Goal: Task Accomplishment & Management: Manage account settings

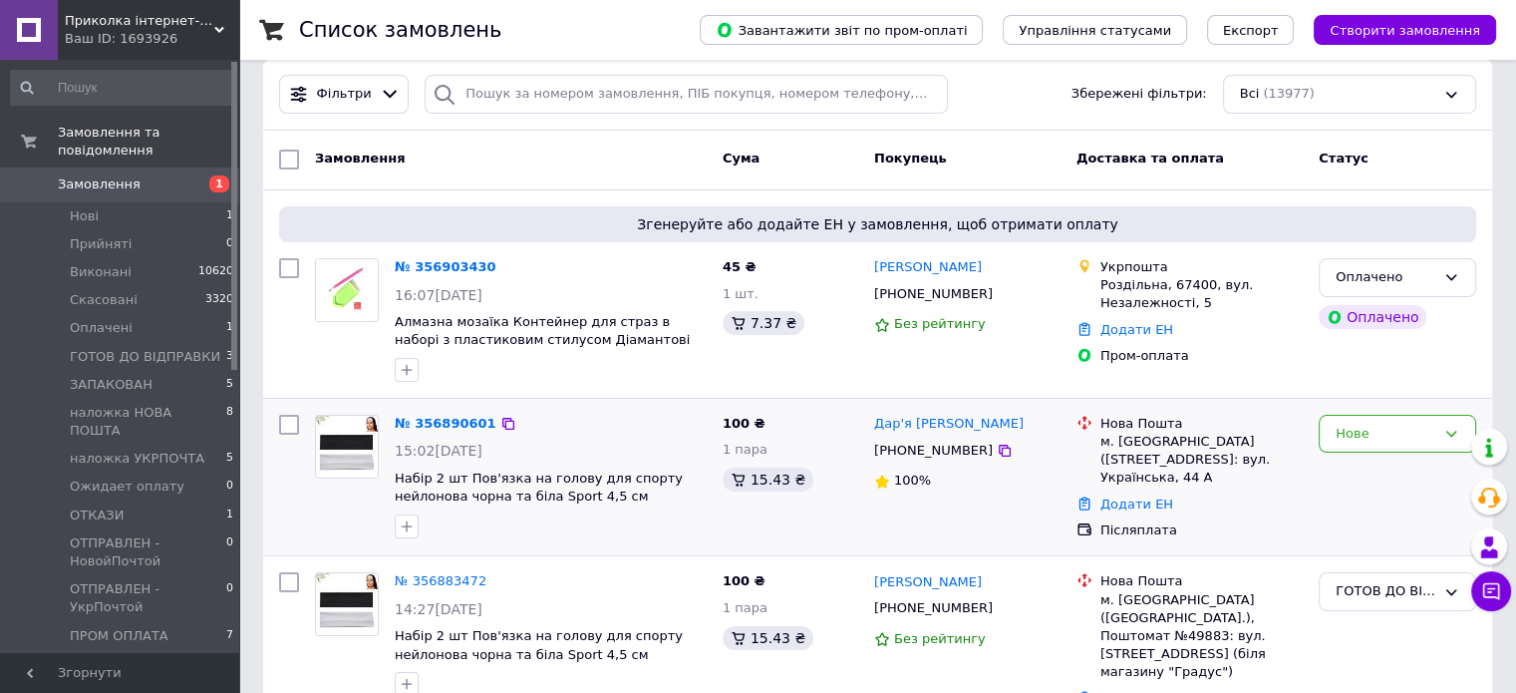
scroll to position [199, 0]
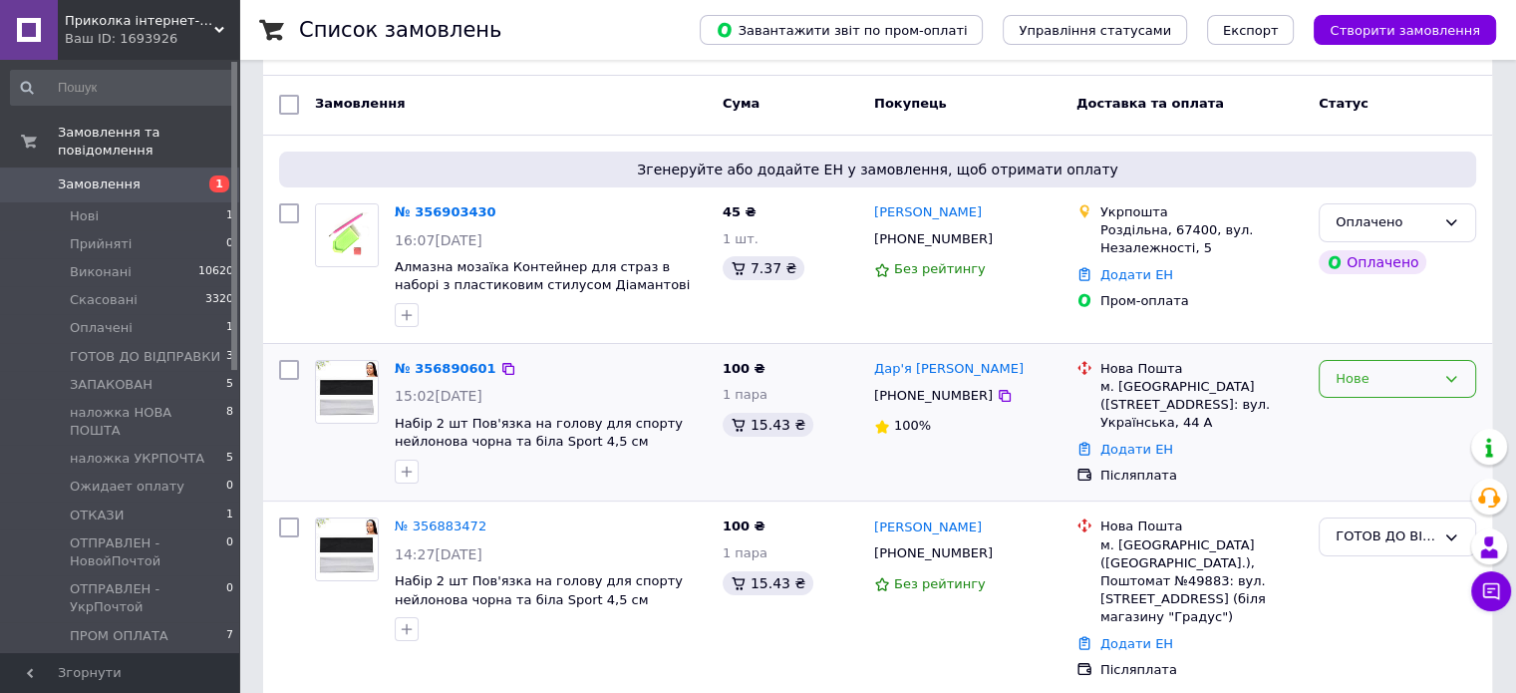
click at [1387, 374] on div "Нове" at bounding box center [1396, 379] width 157 height 39
click at [1360, 548] on li "ГОТОВ ДО ВІДПРАВКИ" at bounding box center [1396, 576] width 155 height 57
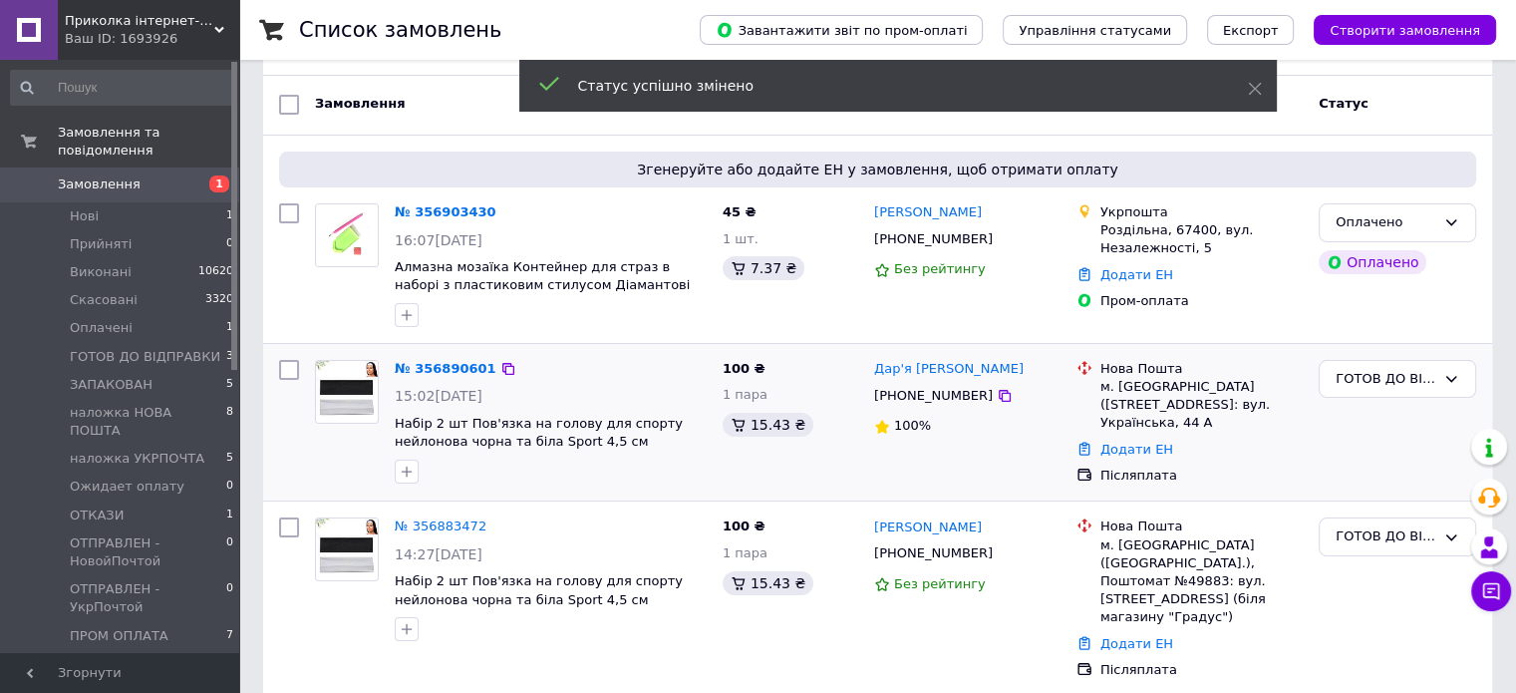
click at [1439, 204] on div "Оплачено" at bounding box center [1396, 222] width 157 height 39
click at [1407, 355] on li "ГОТОВ ДО ВІДПРАВКИ" at bounding box center [1396, 383] width 155 height 57
click at [112, 319] on span "Оплачені" at bounding box center [101, 328] width 63 height 18
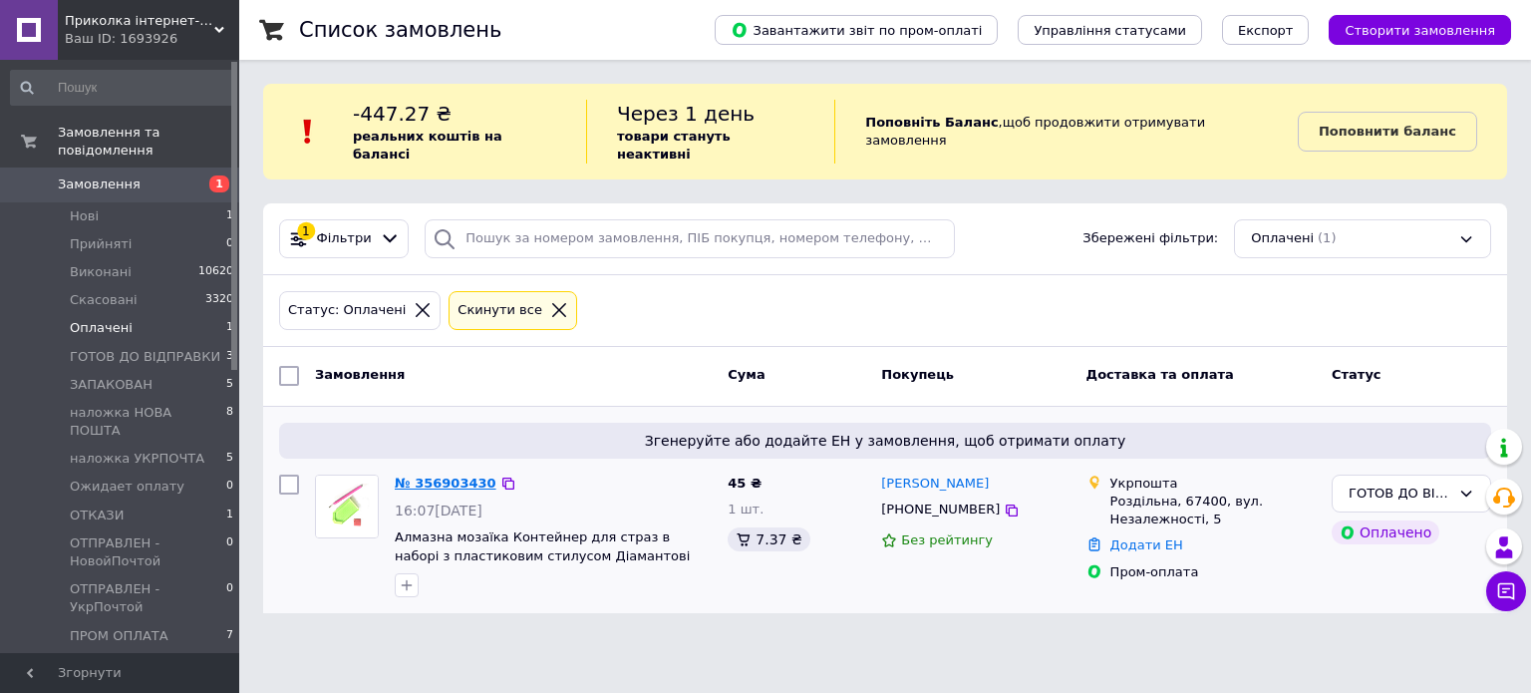
click at [455, 475] on link "№ 356903430" at bounding box center [446, 482] width 102 height 15
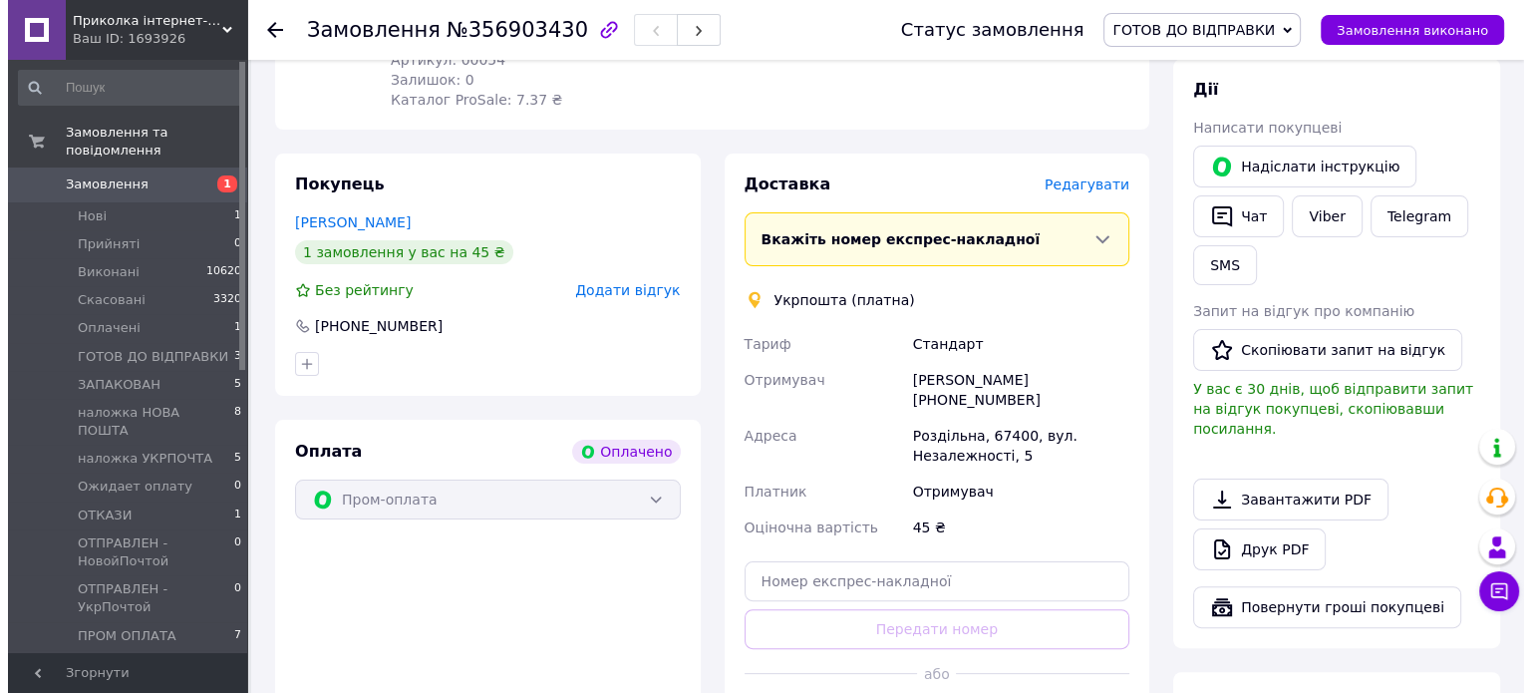
scroll to position [399, 0]
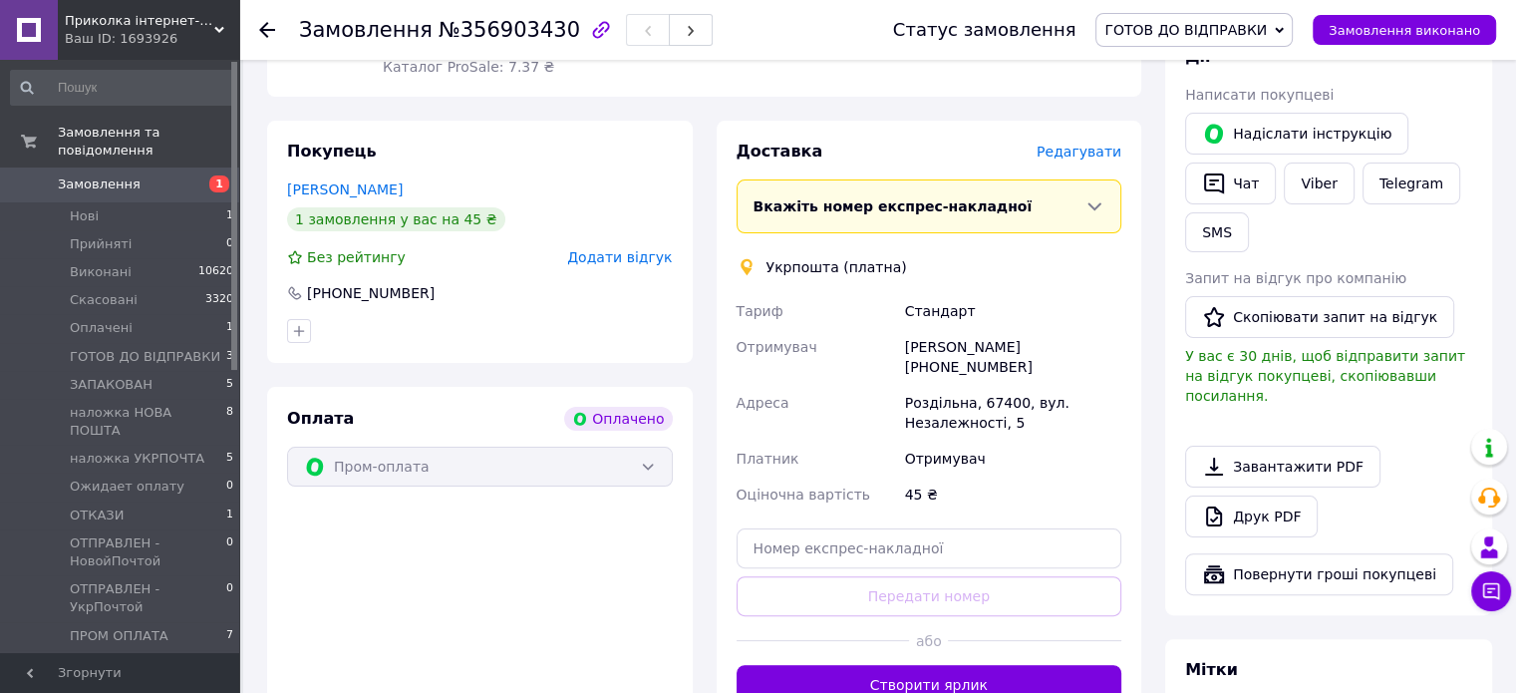
click at [1105, 143] on span "Редагувати" at bounding box center [1078, 151] width 85 height 16
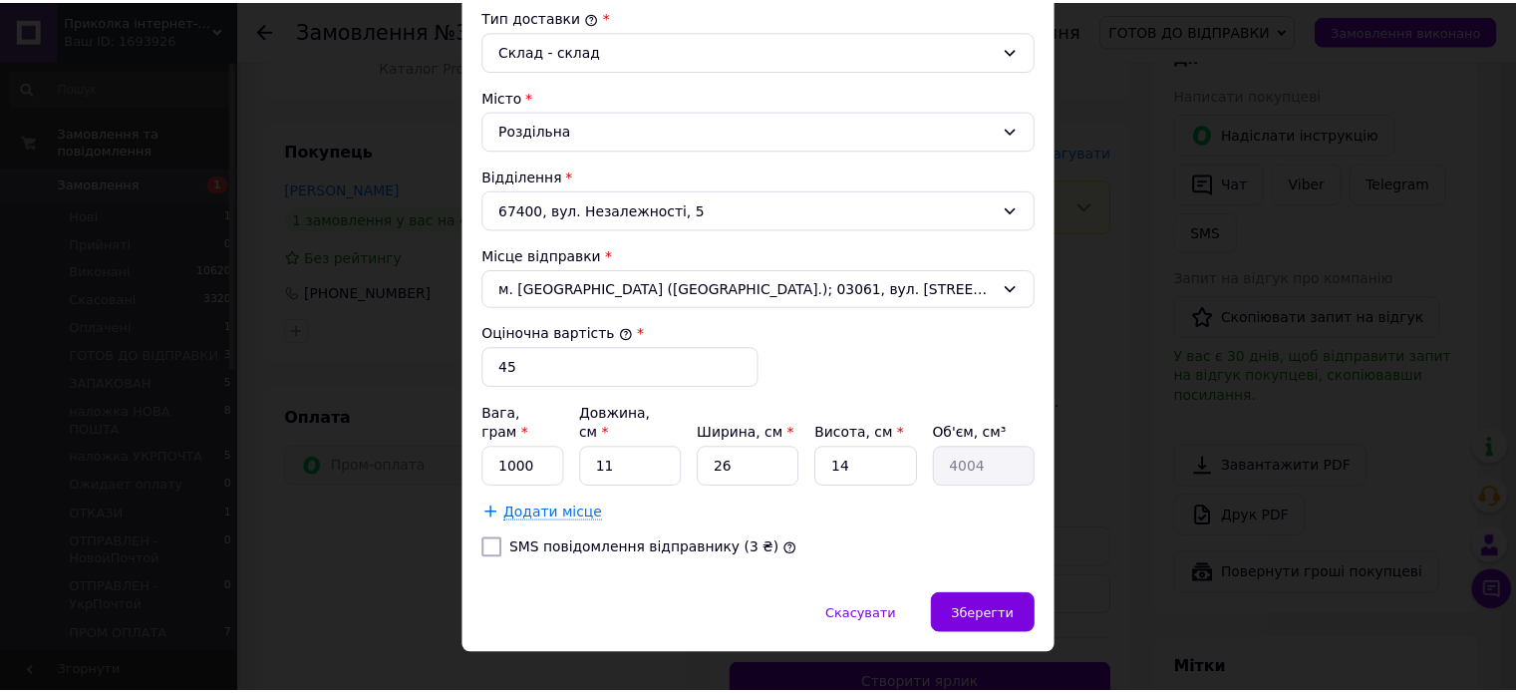
scroll to position [549, 0]
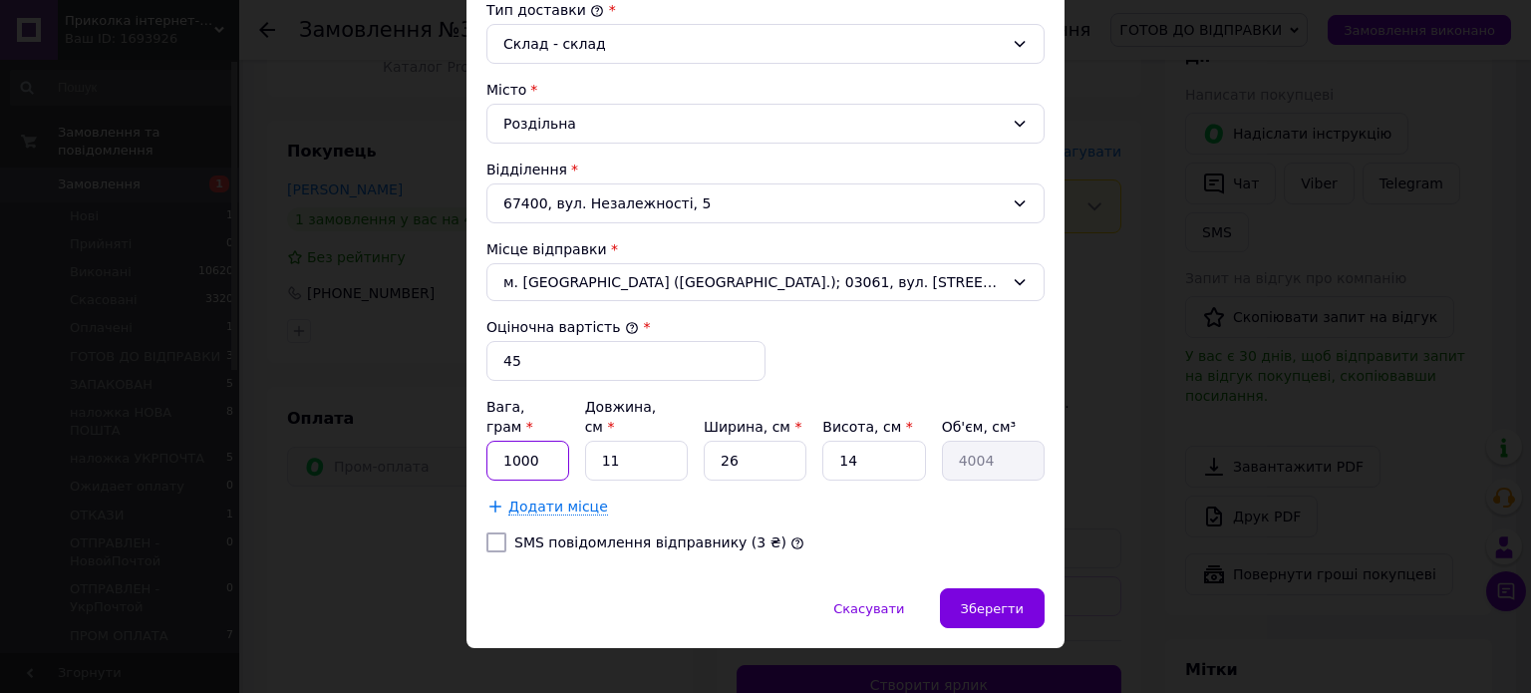
drag, startPoint x: 535, startPoint y: 447, endPoint x: 520, endPoint y: 437, distance: 18.0
click at [520, 440] on input "1000" at bounding box center [527, 460] width 83 height 40
type input "100"
click at [490, 532] on input "SMS повідомлення відправнику (3 ₴)" at bounding box center [496, 542] width 20 height 20
checkbox input "true"
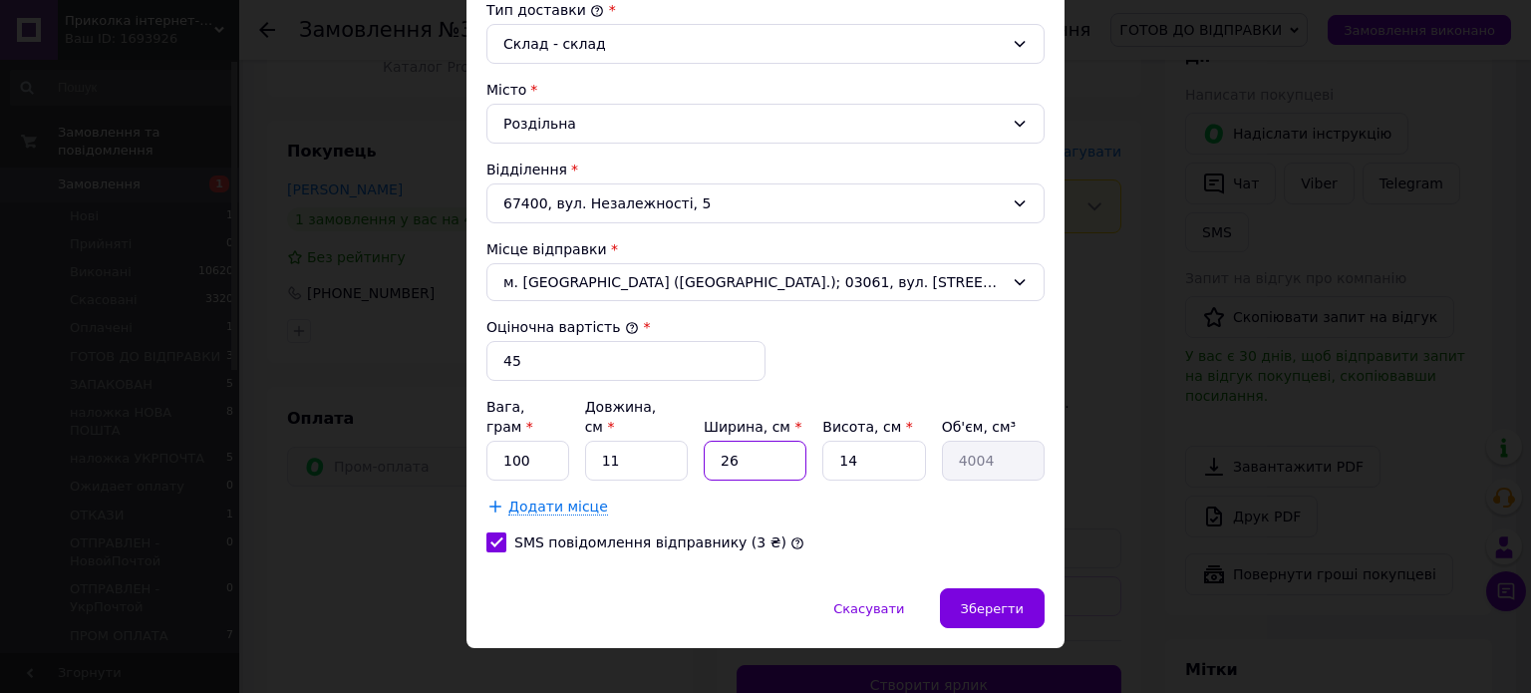
drag, startPoint x: 735, startPoint y: 434, endPoint x: 696, endPoint y: 429, distance: 40.2
click at [696, 429] on div "Вага, грам * 100 Довжина, см * 11 Ширина, см * 26 Висота, см * 14 Об'єм, см³ 40…" at bounding box center [765, 439] width 558 height 84
type input "1"
type input "154"
type input "11"
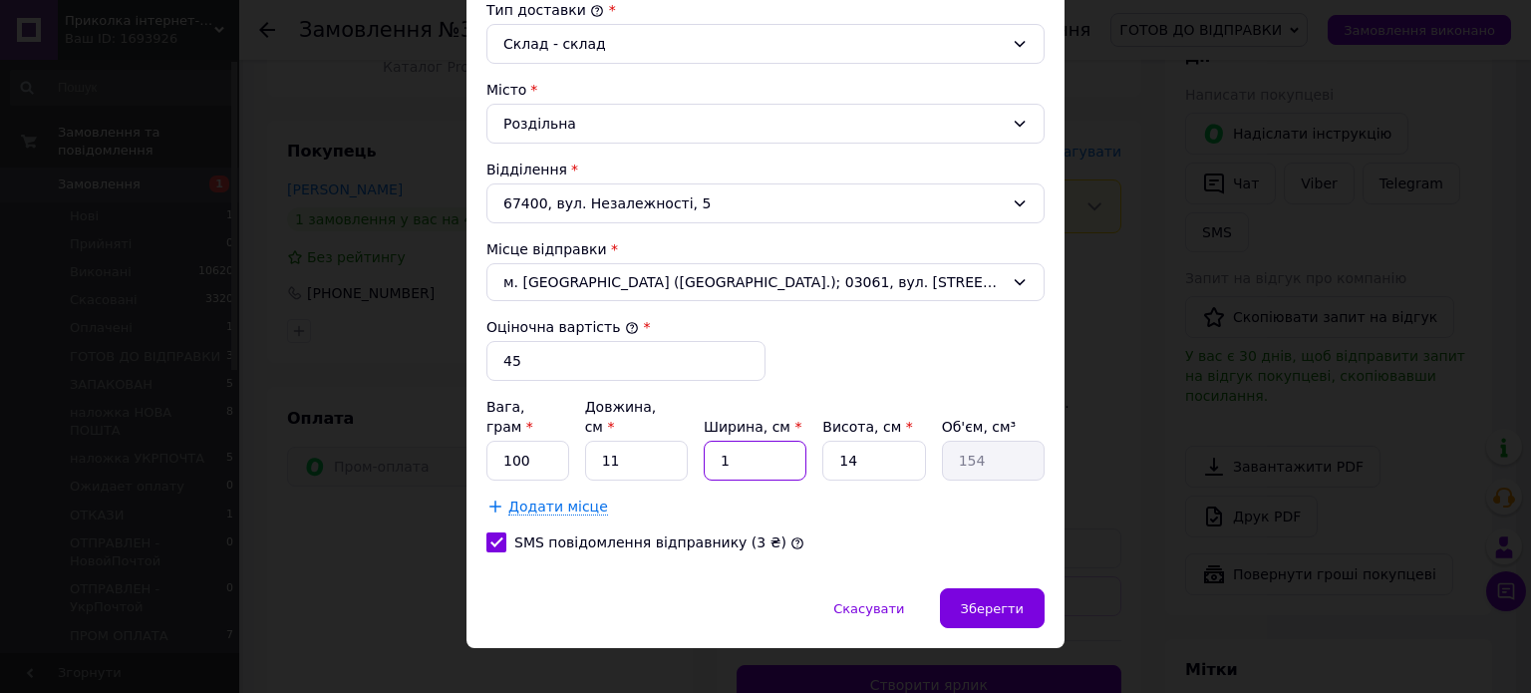
type input "1694"
type input "11"
drag, startPoint x: 866, startPoint y: 431, endPoint x: 804, endPoint y: 426, distance: 62.1
click at [804, 426] on div "Вага, грам * 100 Довжина, см * 11 Ширина, см * 11 Висота, см * 14 Об'єм, см³ 16…" at bounding box center [765, 439] width 558 height 84
type input "1"
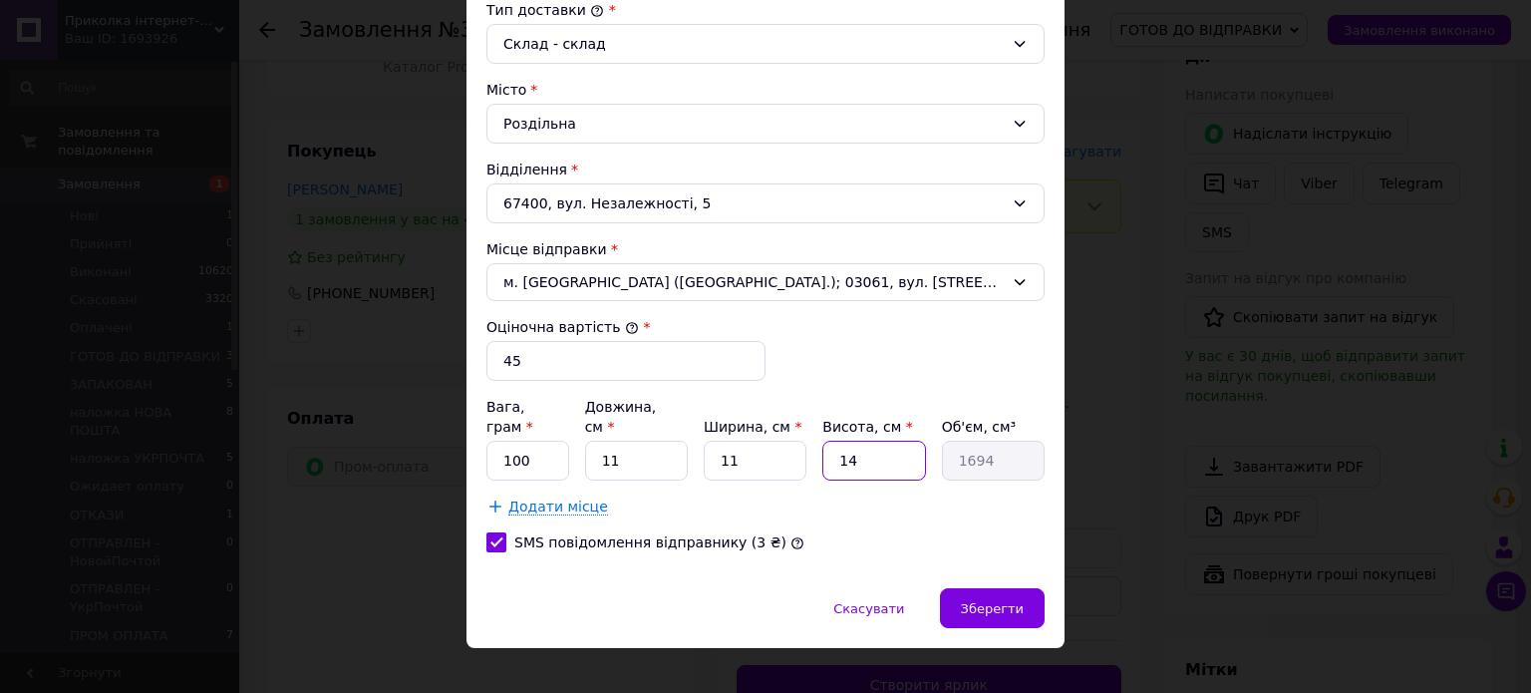
type input "121"
type input "1"
click at [812, 496] on div "Додати місце" at bounding box center [765, 506] width 558 height 20
click at [972, 601] on span "Зберегти" at bounding box center [992, 608] width 63 height 15
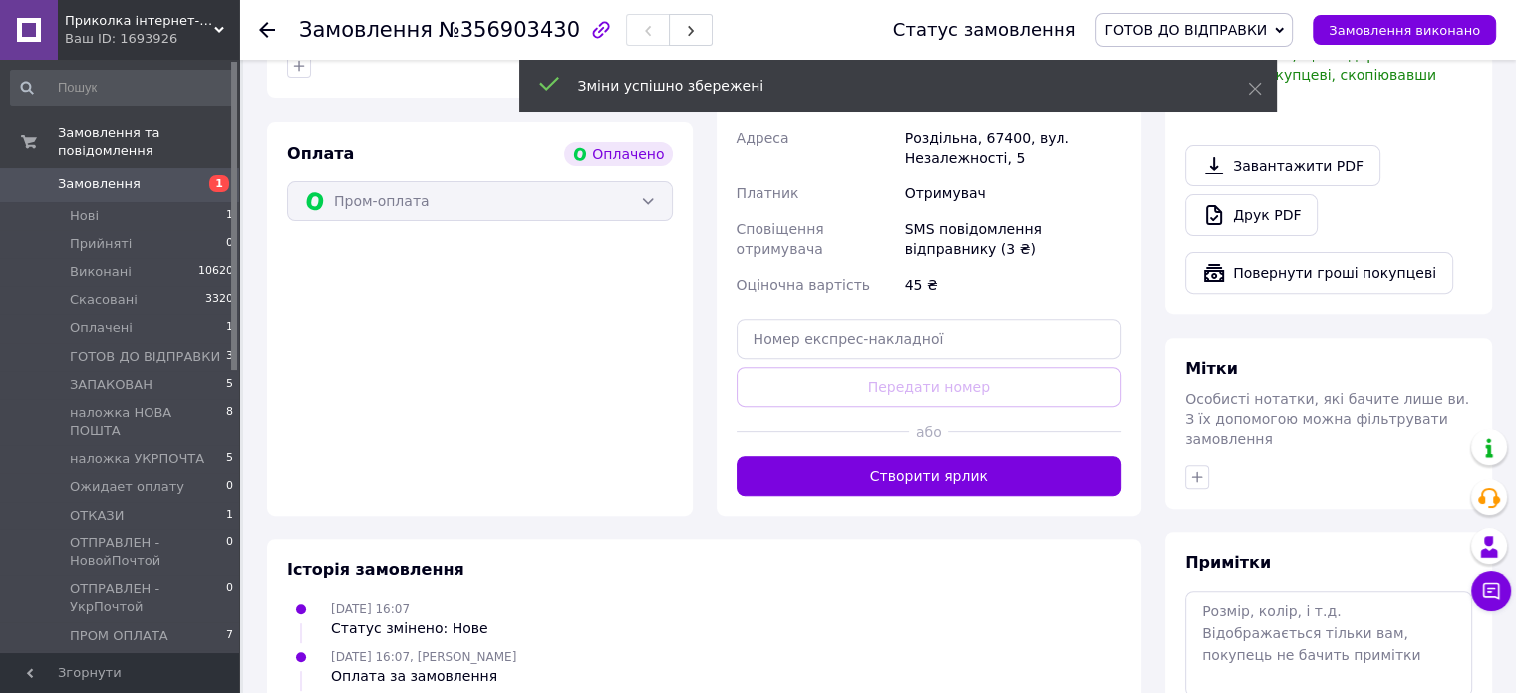
scroll to position [730, 0]
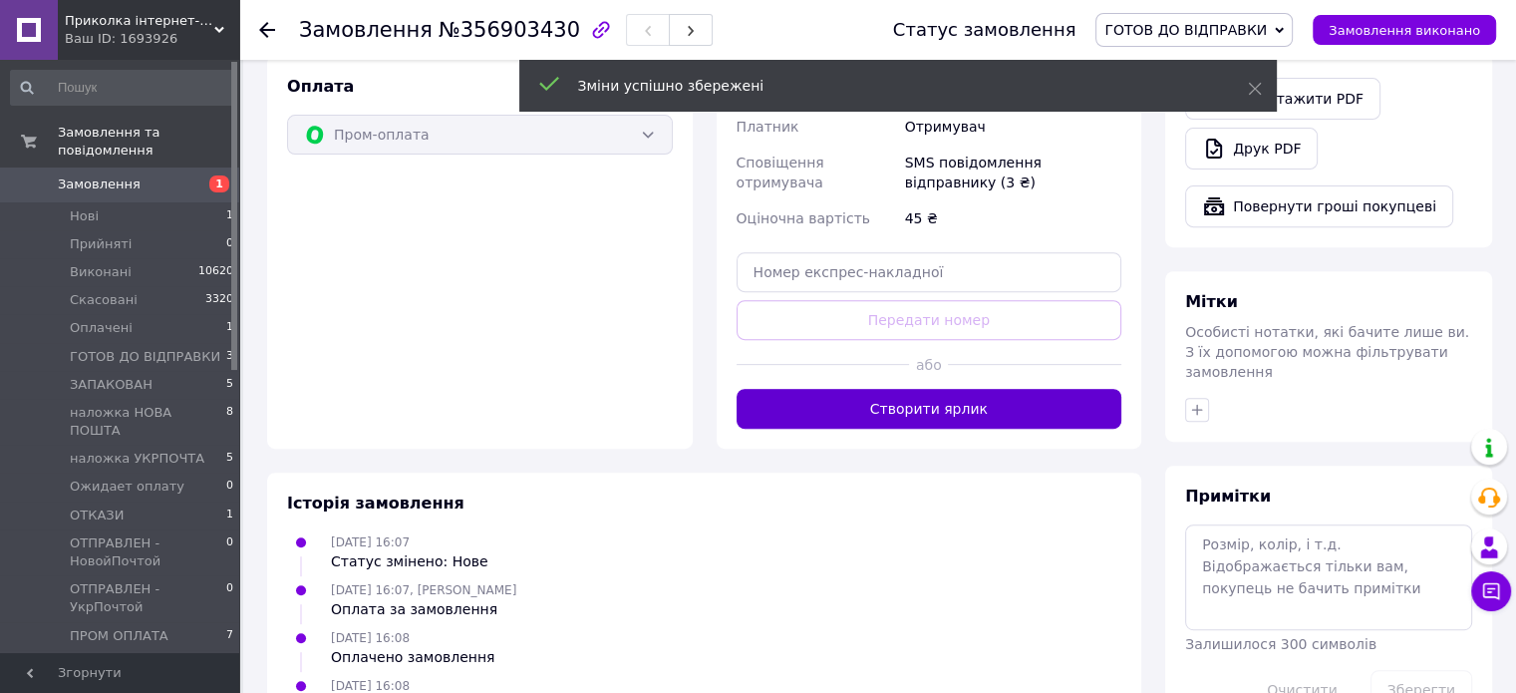
click at [921, 389] on button "Створити ярлик" at bounding box center [929, 409] width 386 height 40
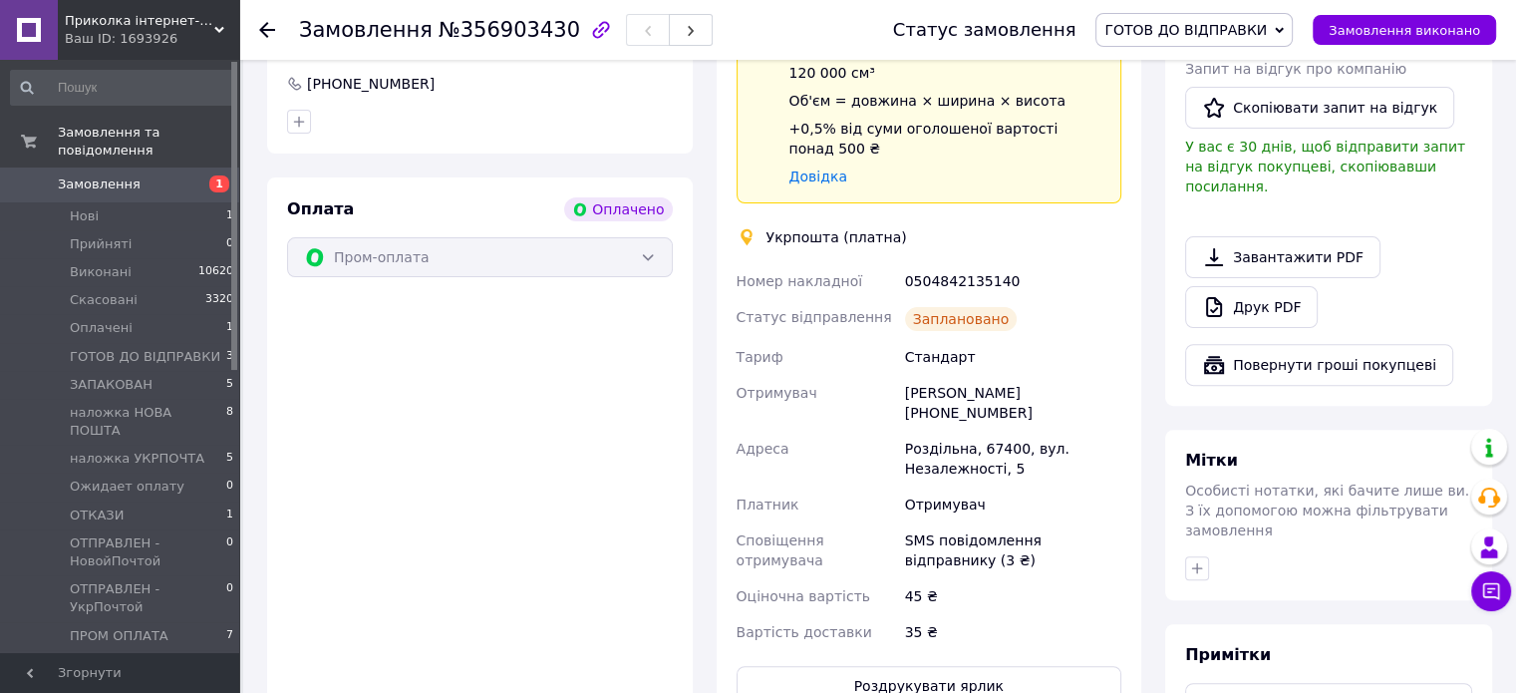
scroll to position [598, 0]
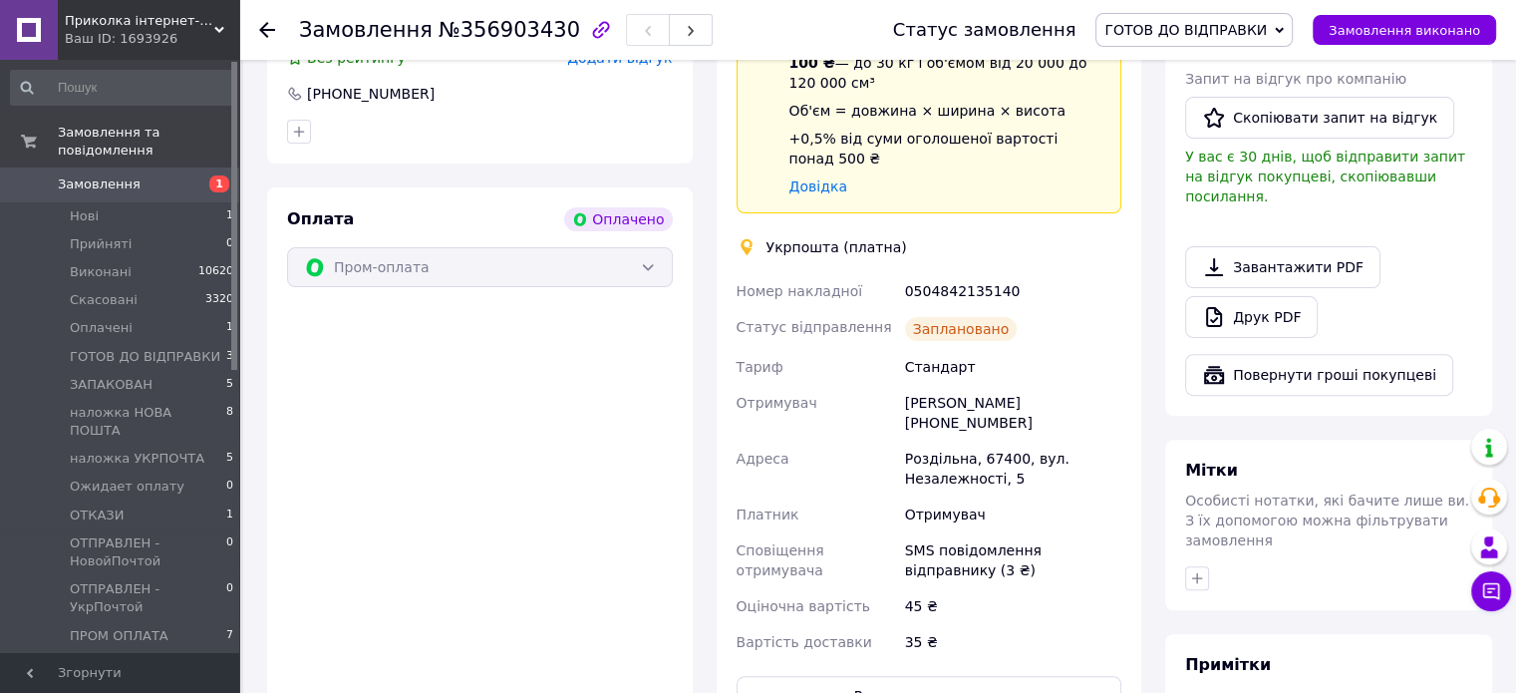
click at [77, 175] on span "Замовлення" at bounding box center [99, 184] width 83 height 18
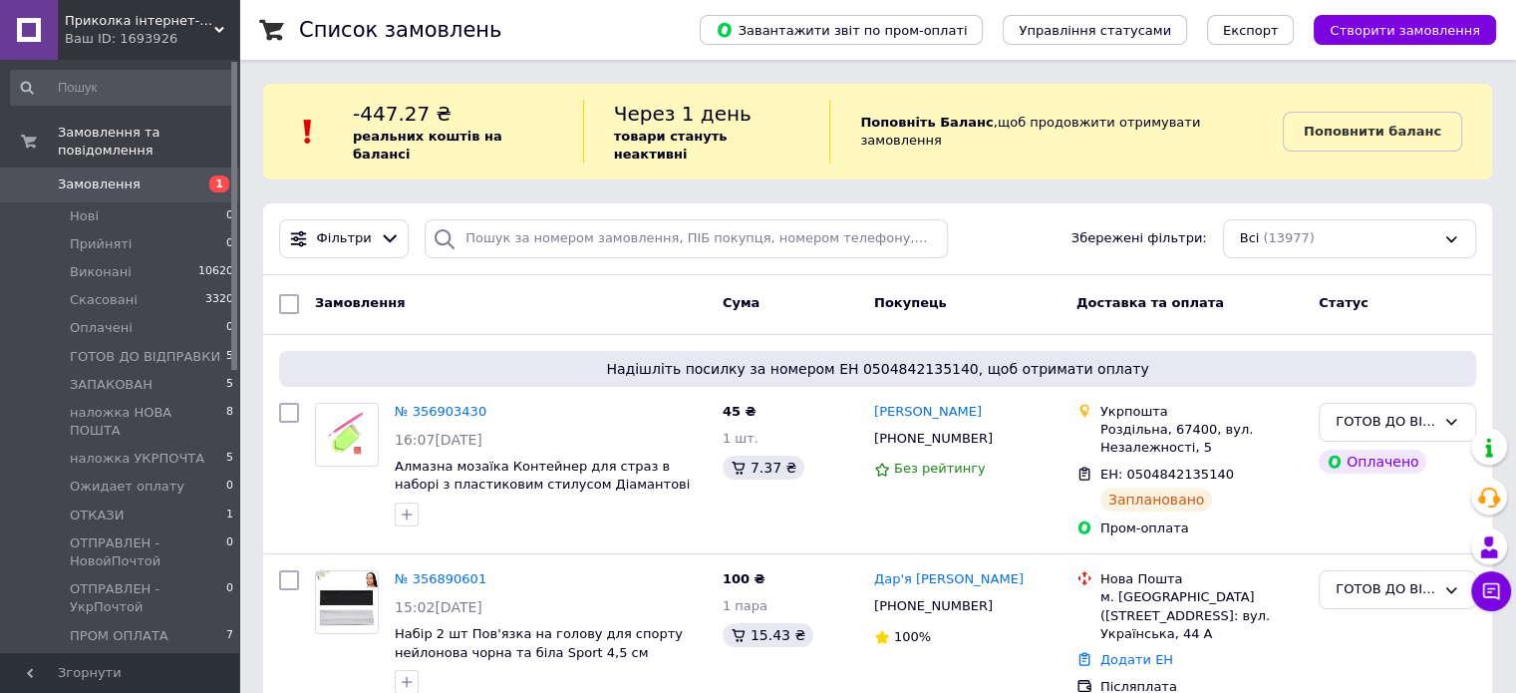
click at [139, 27] on span "Приколка інтернет-магазин" at bounding box center [139, 21] width 149 height 18
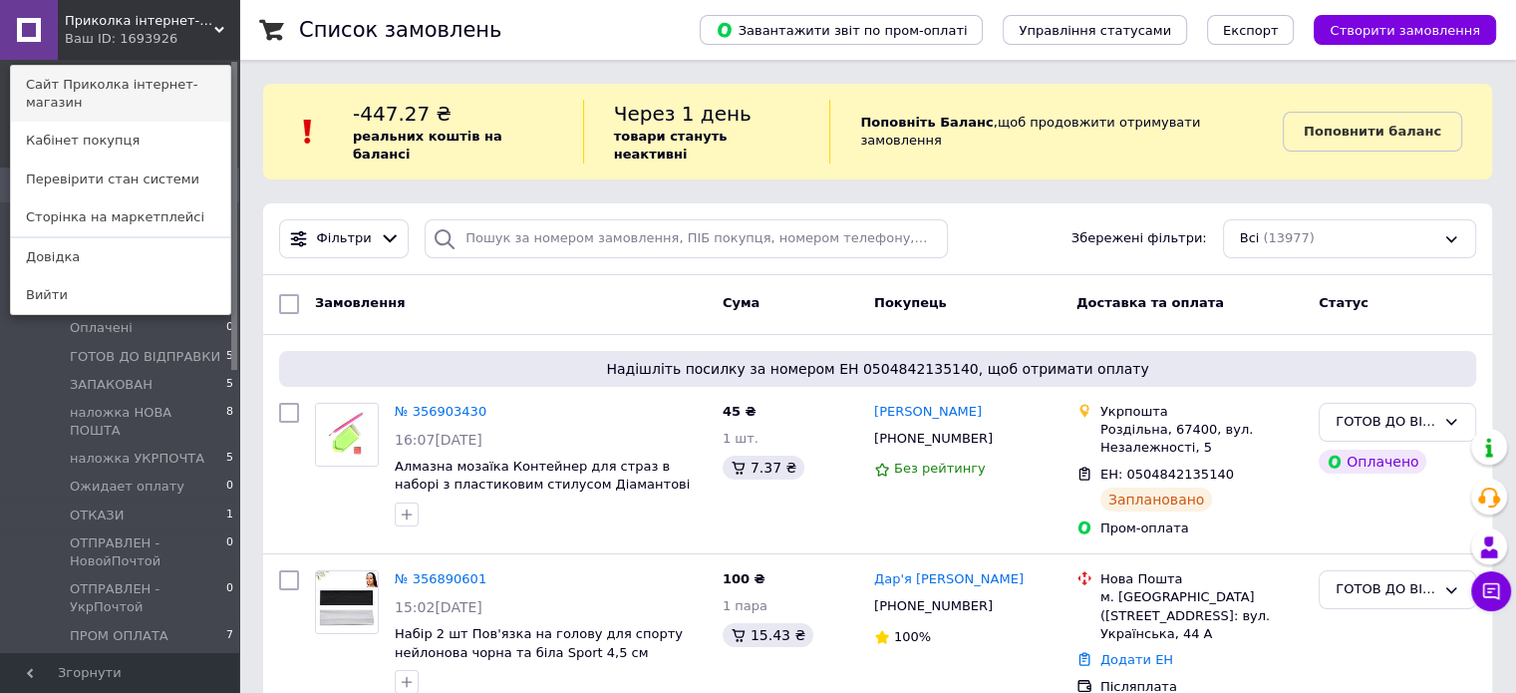
click at [136, 77] on link "Сайт Приколка інтернет-магазин" at bounding box center [120, 94] width 219 height 56
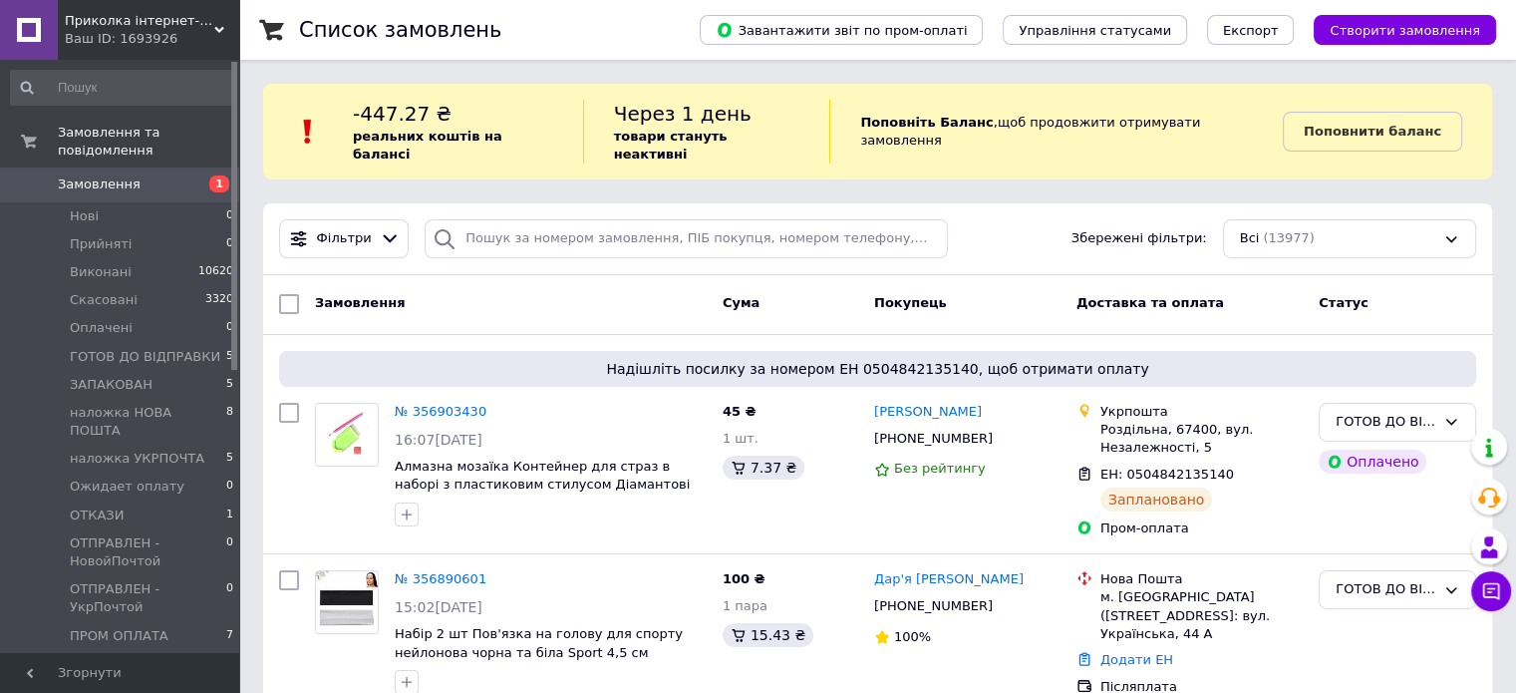
click at [78, 175] on span "Замовлення" at bounding box center [99, 184] width 83 height 18
click at [184, 348] on span "ГОТОВ ДО ВІДПРАВКИ" at bounding box center [145, 357] width 150 height 18
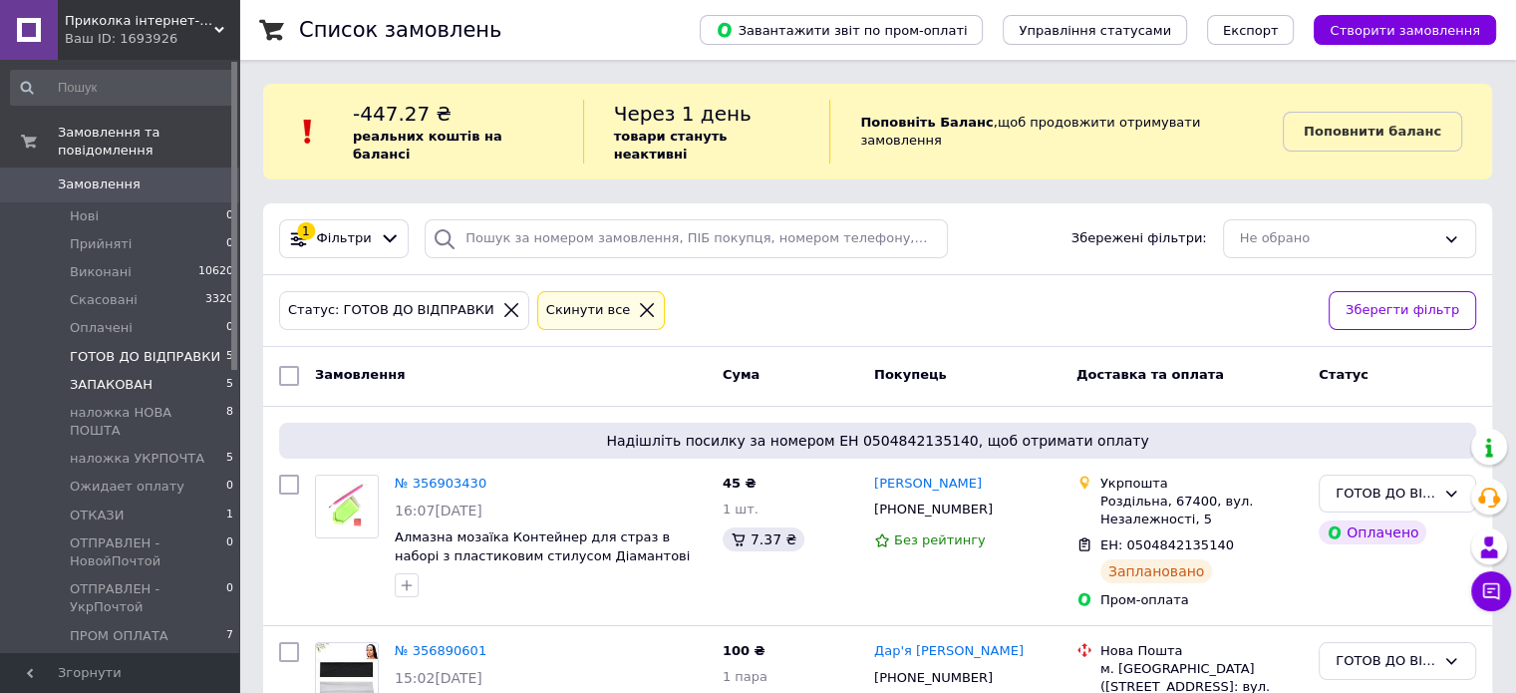
click at [104, 376] on span "ЗАПАКОВАН" at bounding box center [111, 385] width 83 height 18
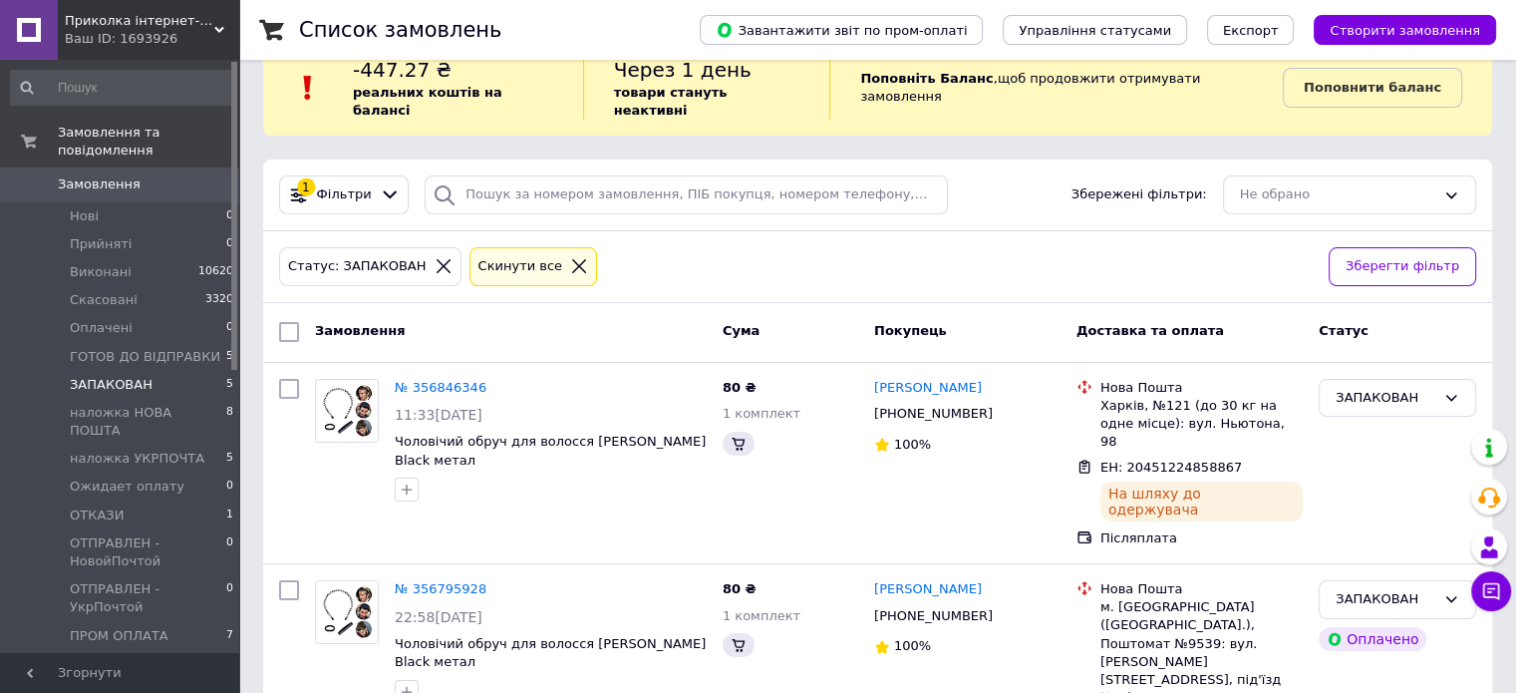
scroll to position [199, 0]
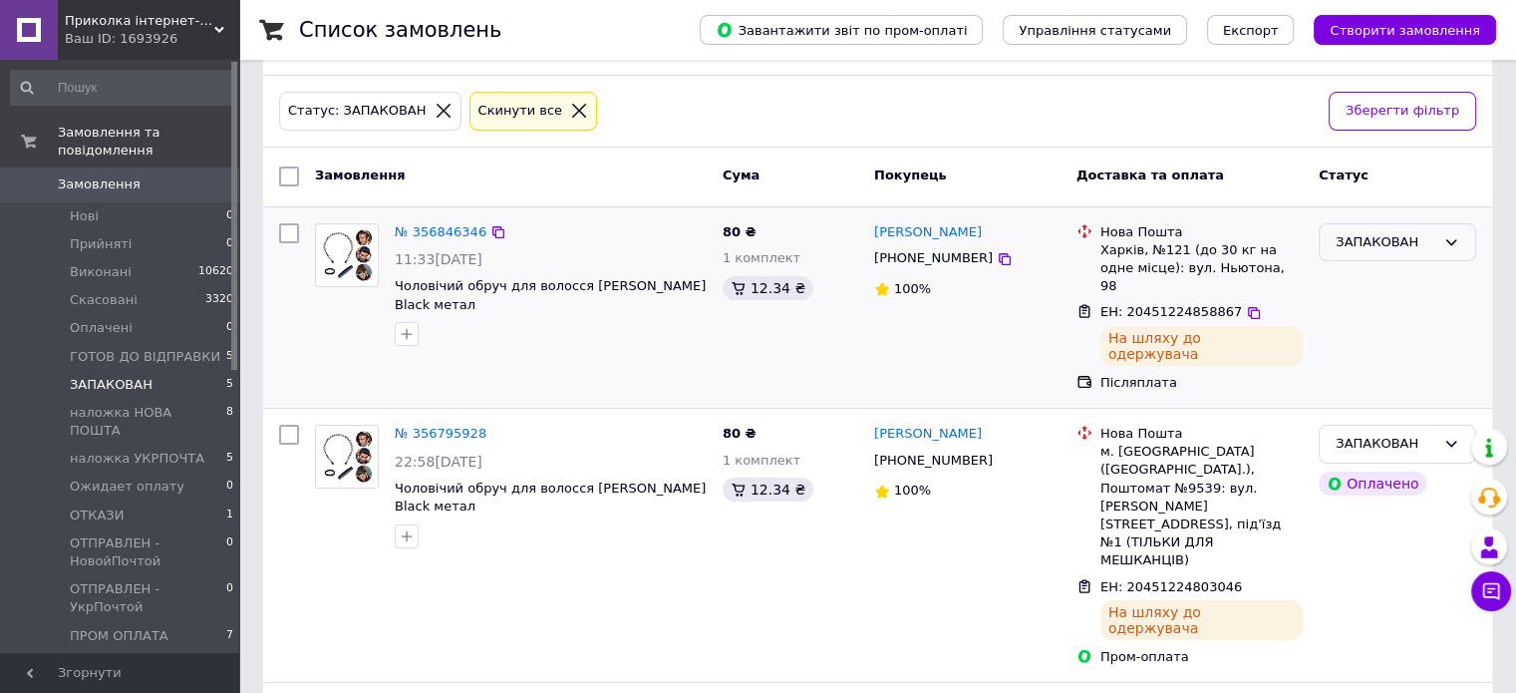
click at [1427, 232] on div "ЗАПАКОВАН" at bounding box center [1385, 242] width 100 height 21
click at [1383, 336] on li "наложка НОВА ПОШТА" at bounding box center [1396, 364] width 155 height 57
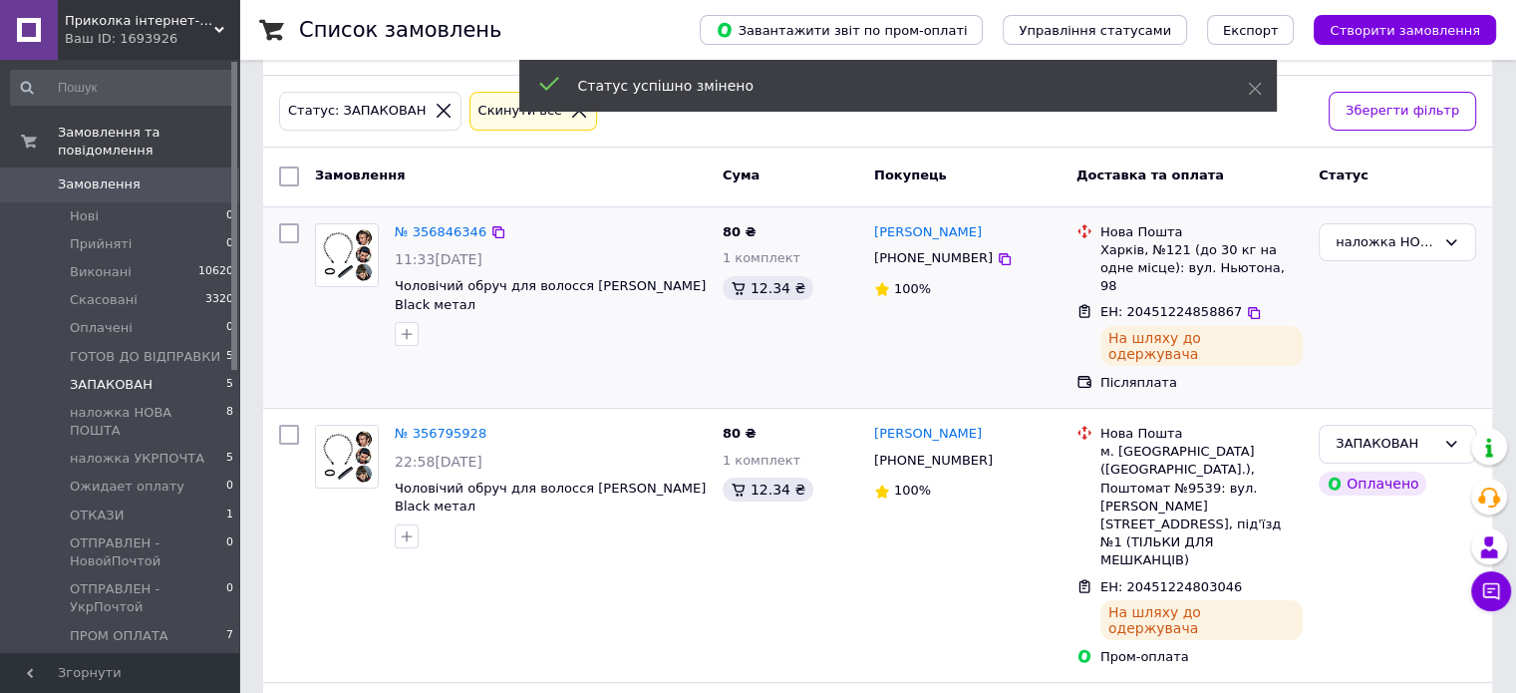
scroll to position [266, 0]
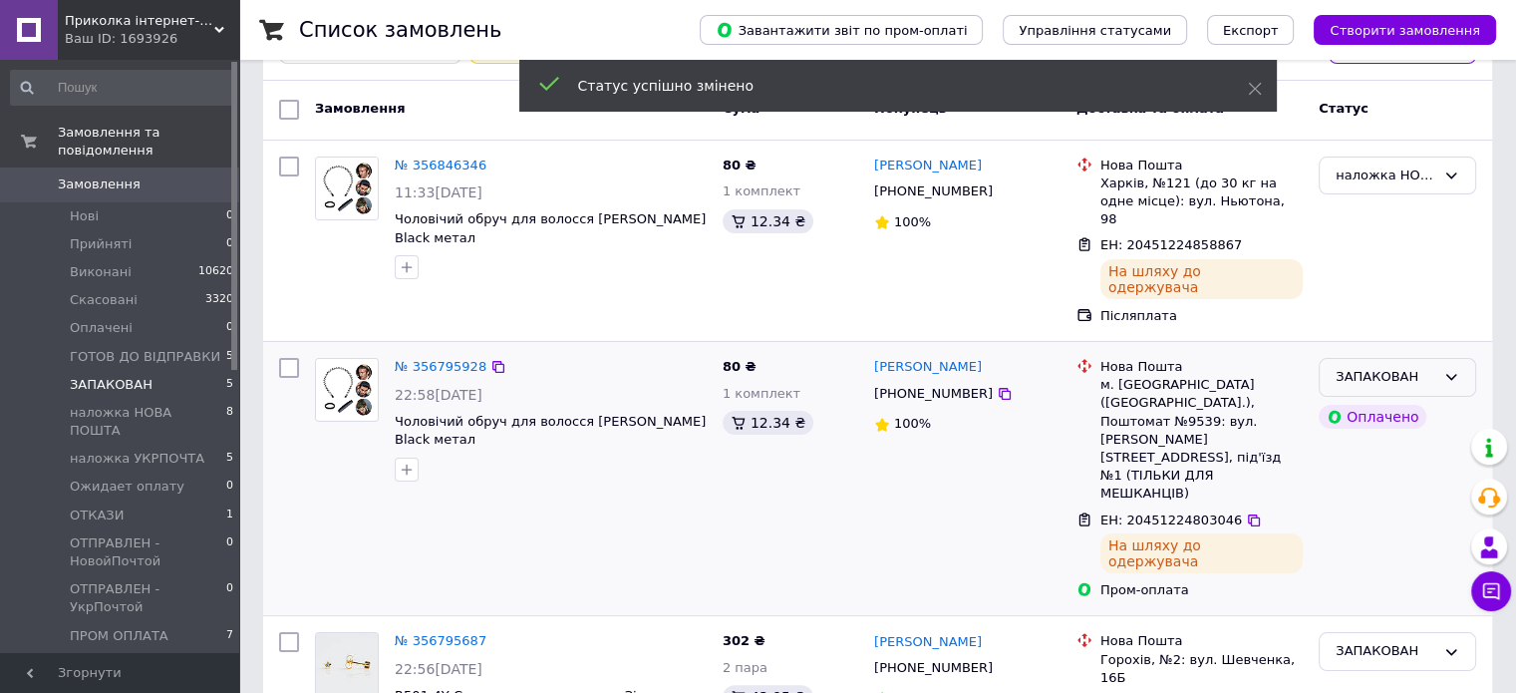
click at [1440, 358] on div "ЗАПАКОВАН" at bounding box center [1396, 377] width 157 height 39
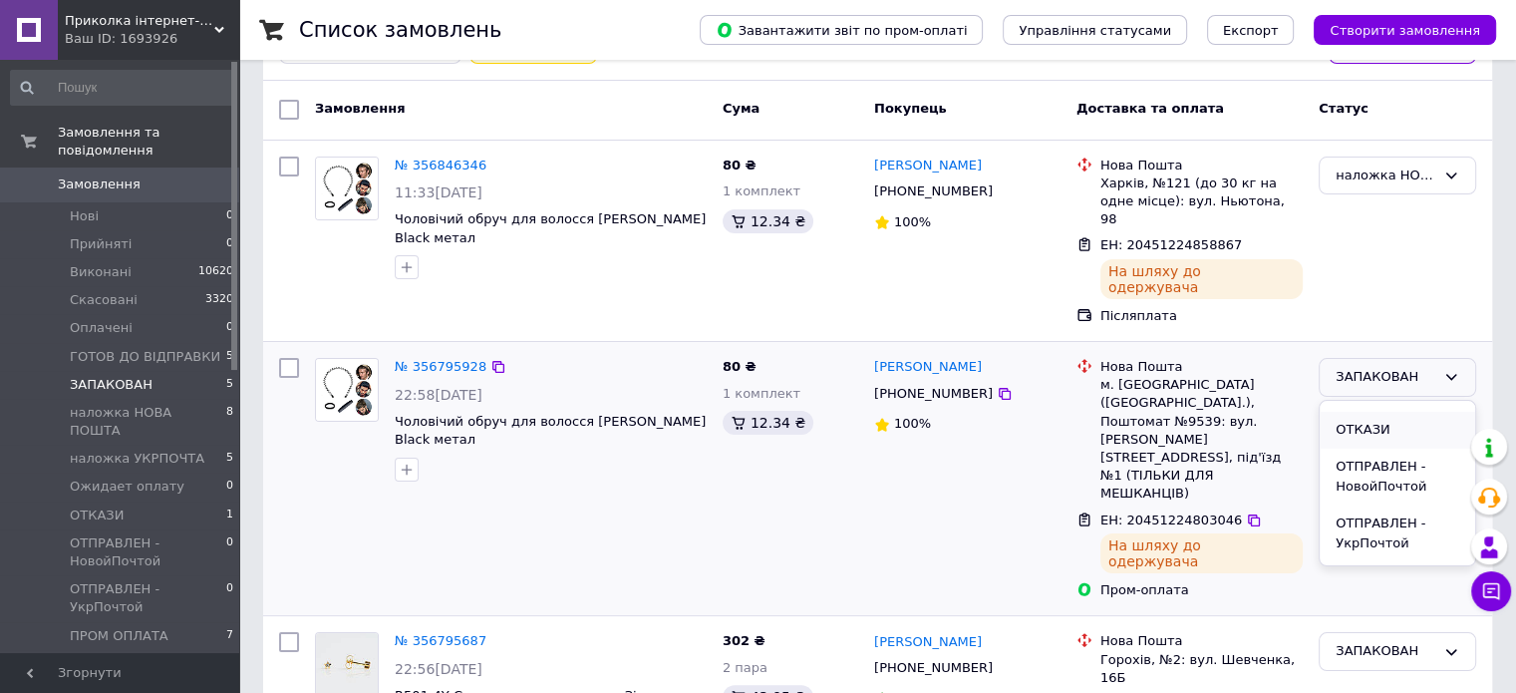
scroll to position [375, 0]
click at [1390, 529] on li "ПРОМ ОПЛАТА" at bounding box center [1396, 547] width 155 height 37
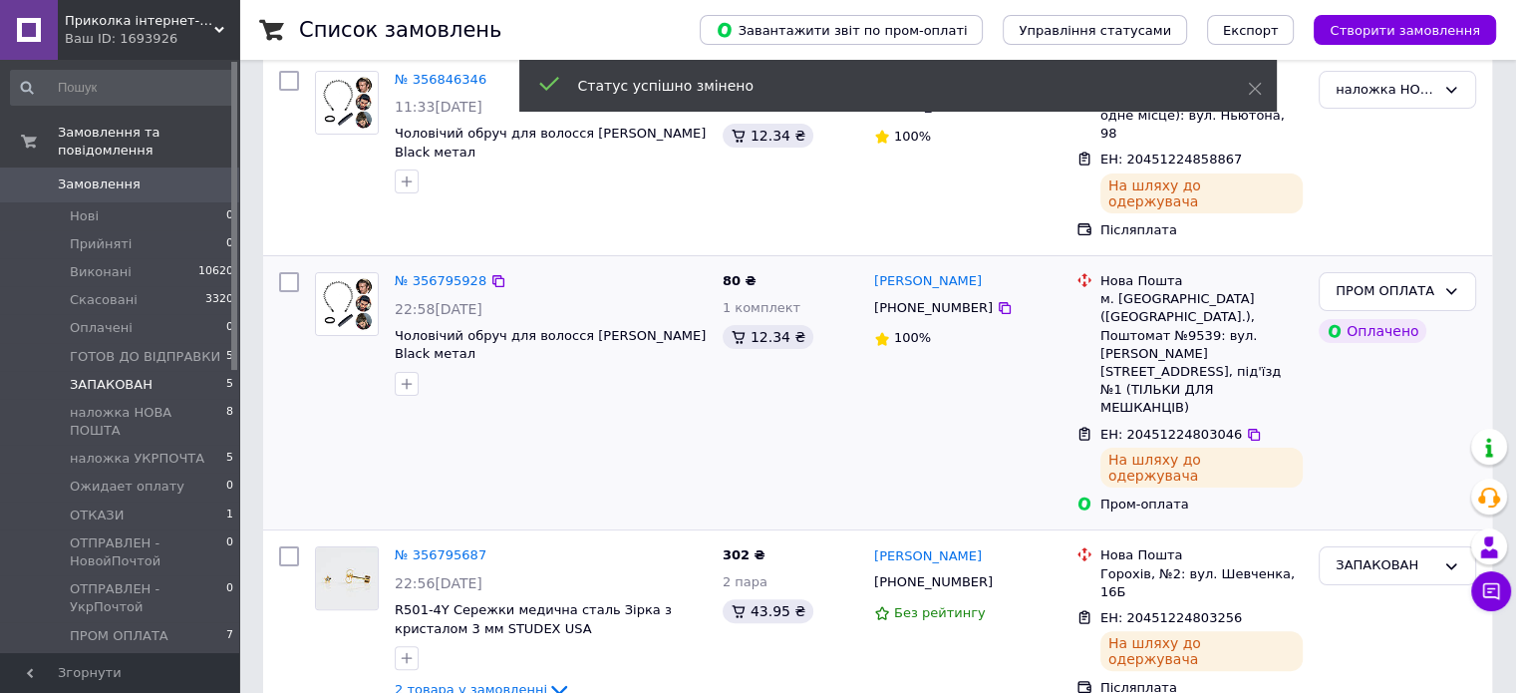
scroll to position [465, 0]
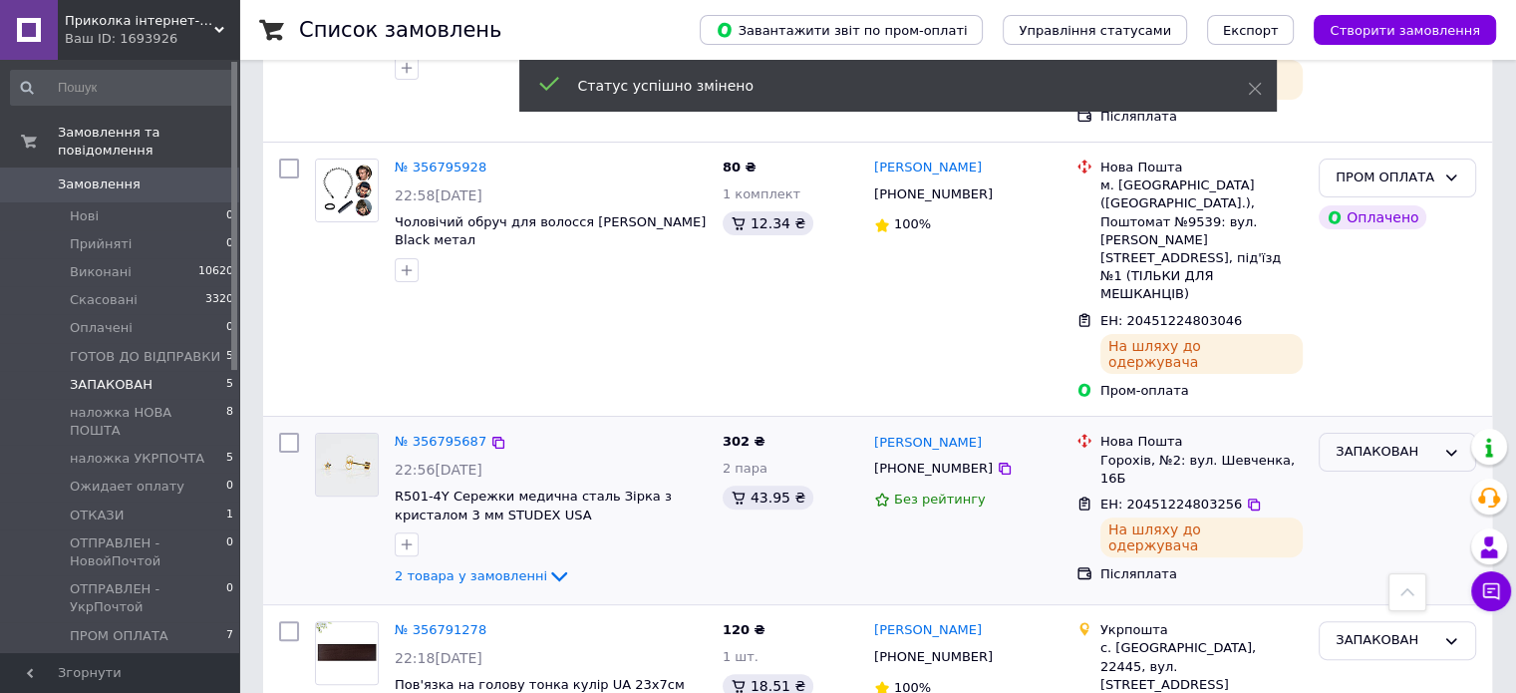
click at [1365, 441] on div "ЗАПАКОВАН" at bounding box center [1385, 451] width 100 height 21
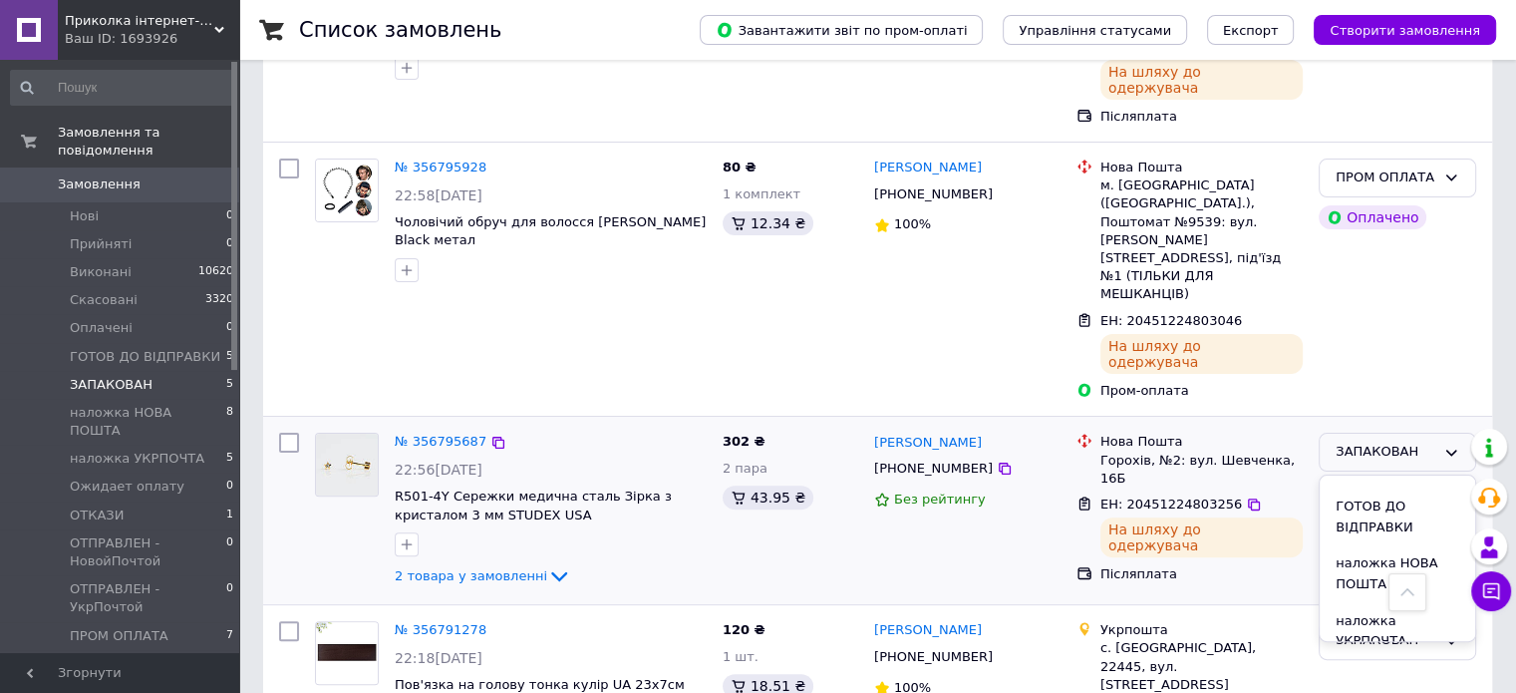
click at [1369, 545] on li "наложка НОВА ПОШТА" at bounding box center [1396, 573] width 155 height 57
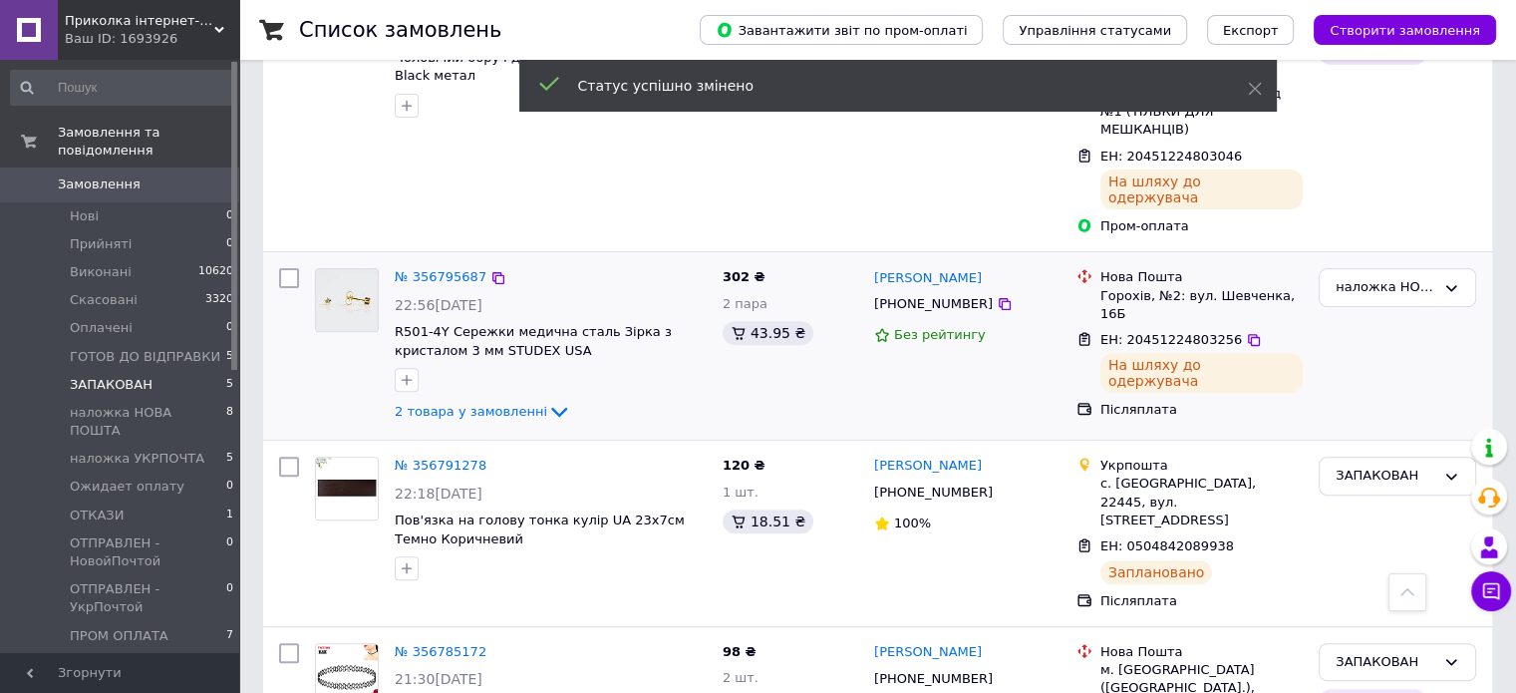
scroll to position [648, 0]
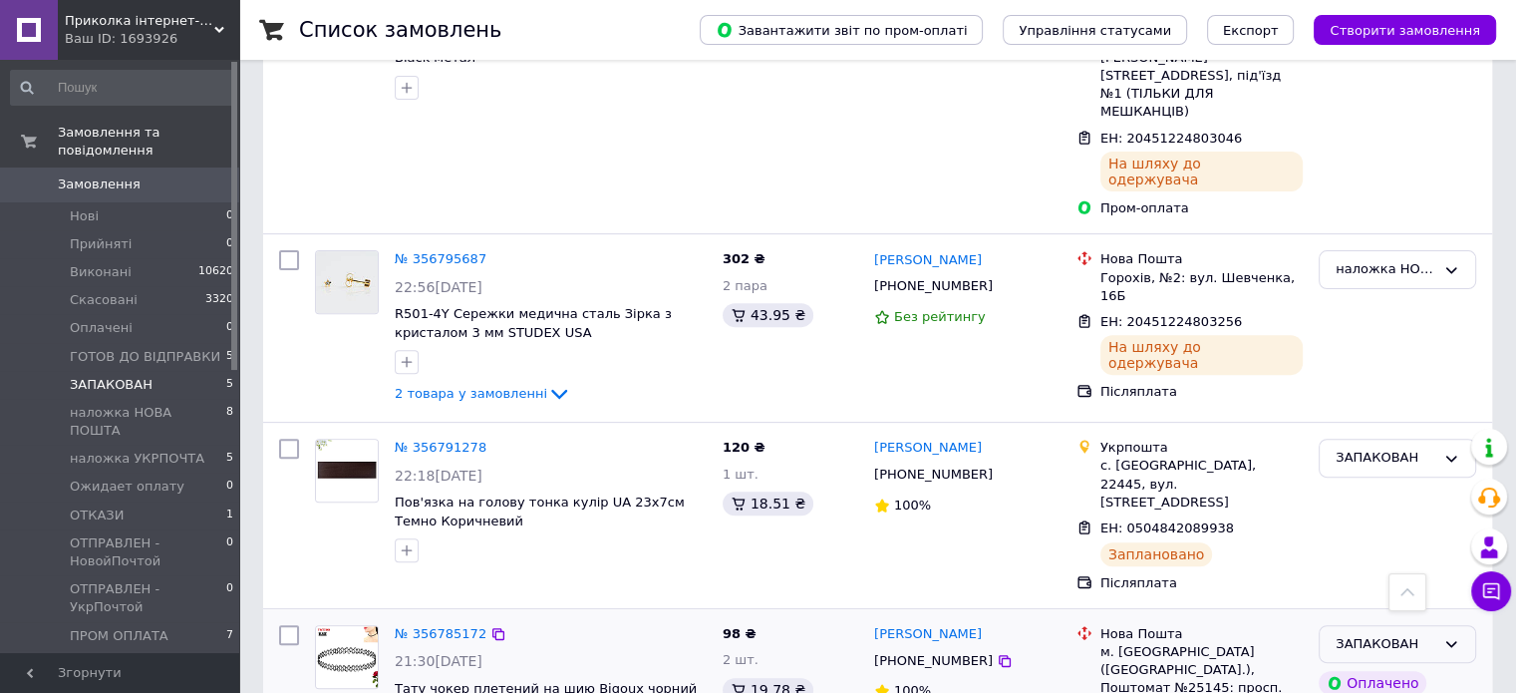
click at [1383, 634] on div "ЗАПАКОВАН" at bounding box center [1385, 644] width 100 height 21
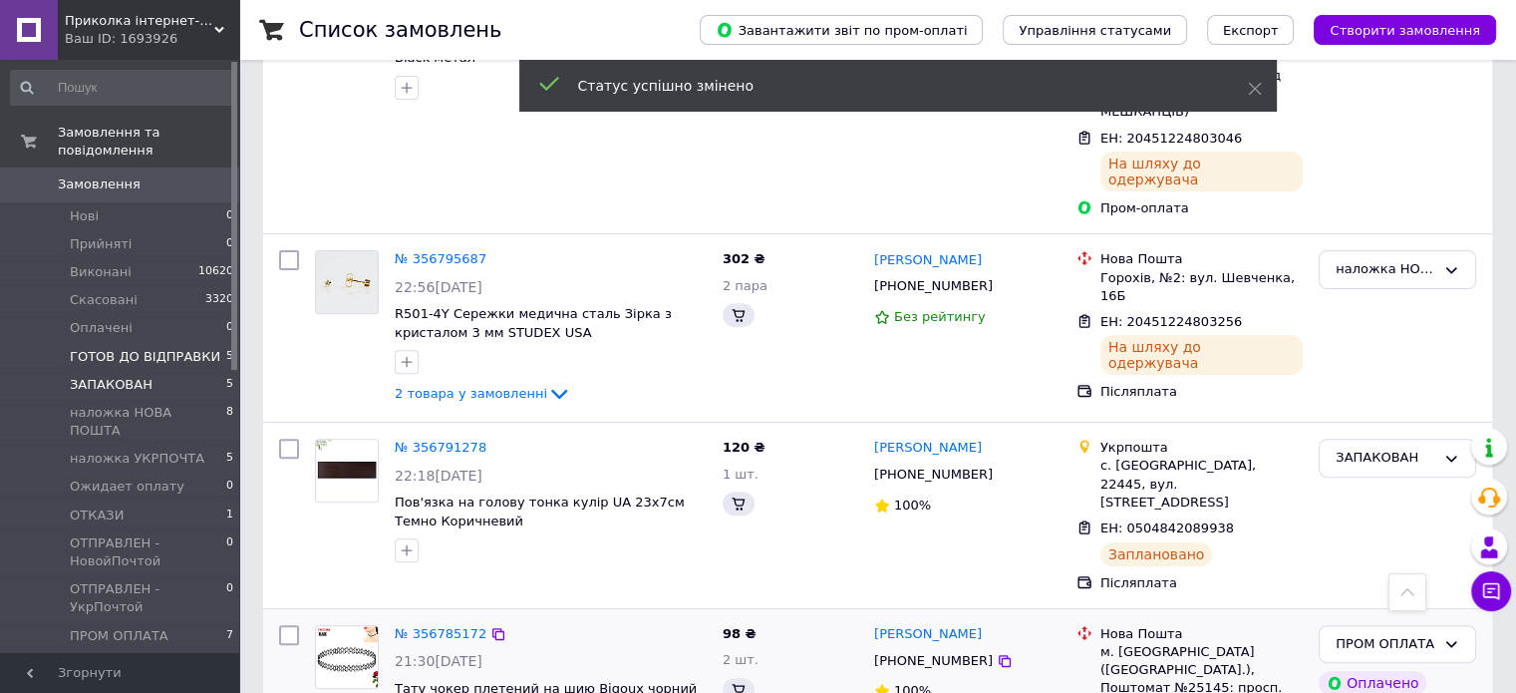
click at [171, 348] on span "ГОТОВ ДО ВІДПРАВКИ" at bounding box center [145, 357] width 150 height 18
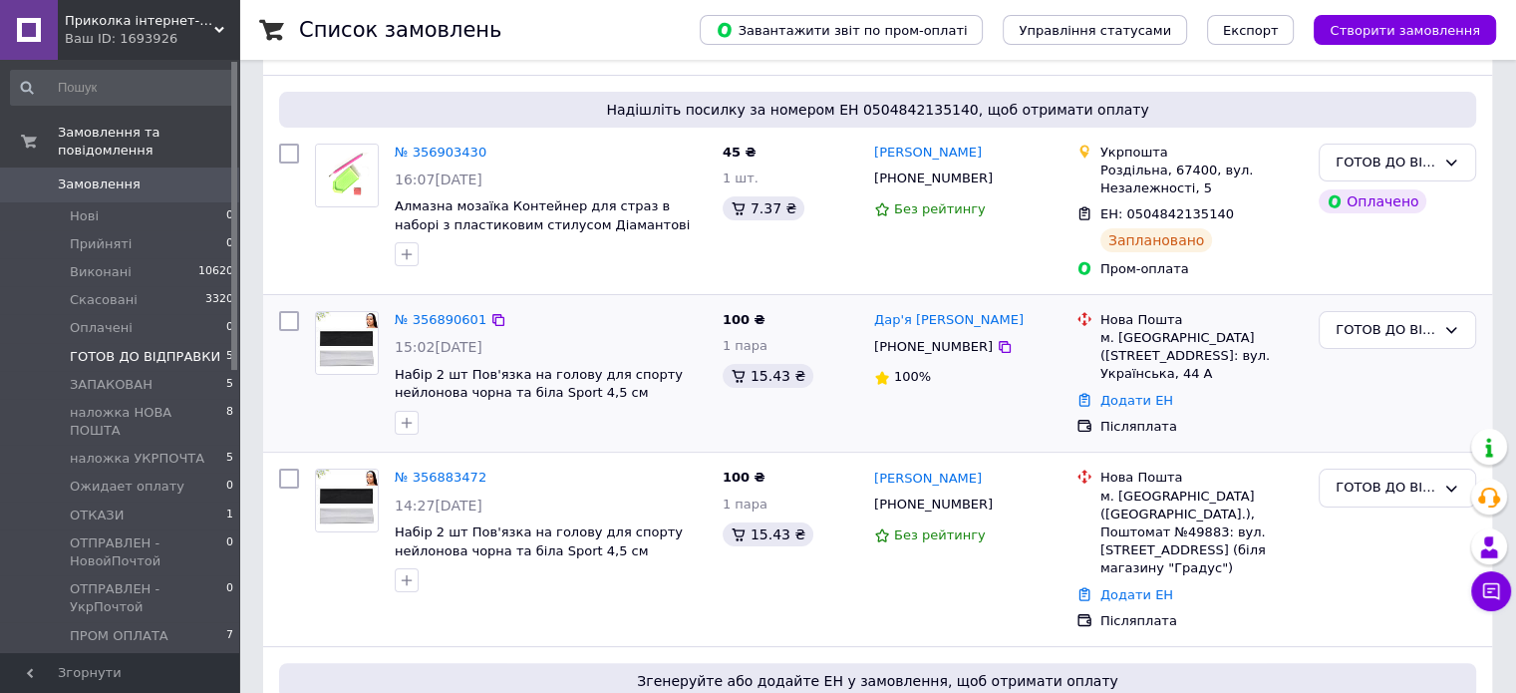
scroll to position [332, 0]
click at [446, 311] on link "№ 356890601" at bounding box center [441, 318] width 92 height 15
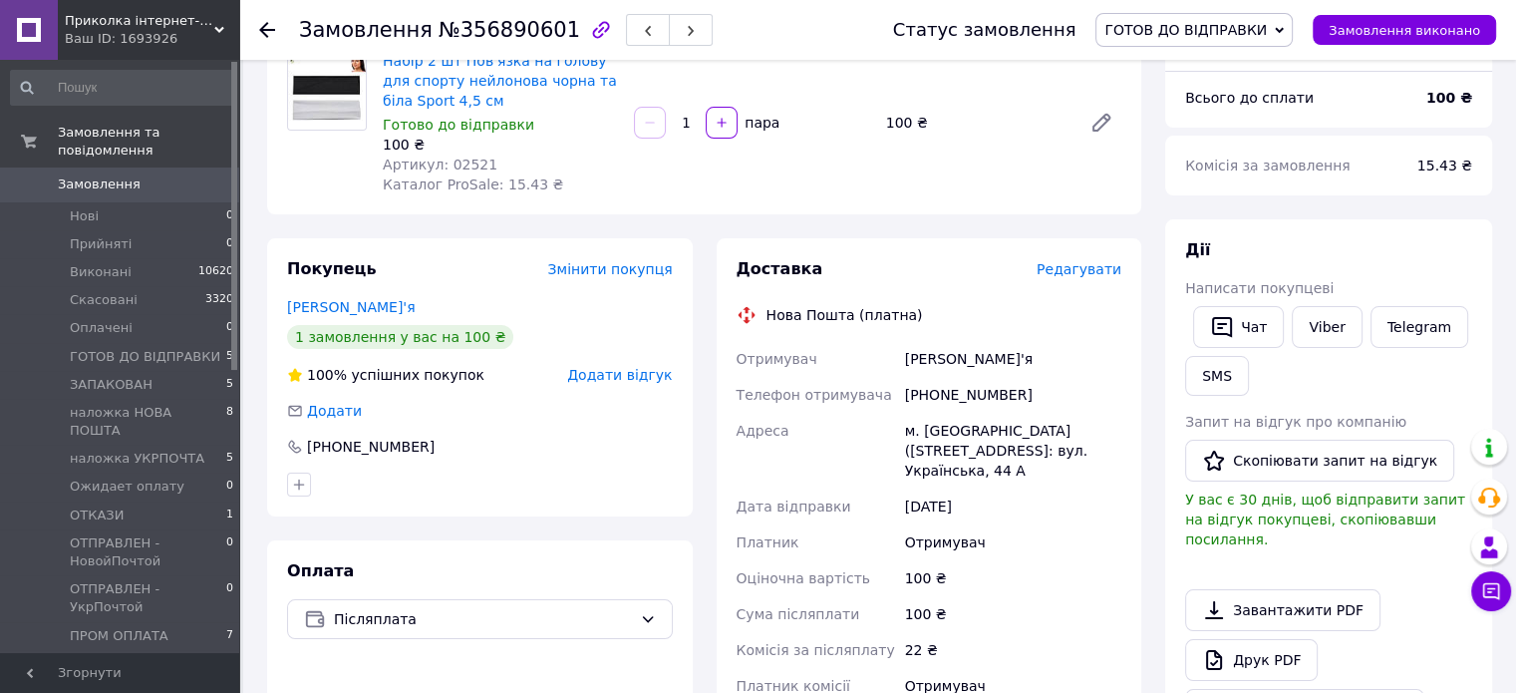
scroll to position [399, 0]
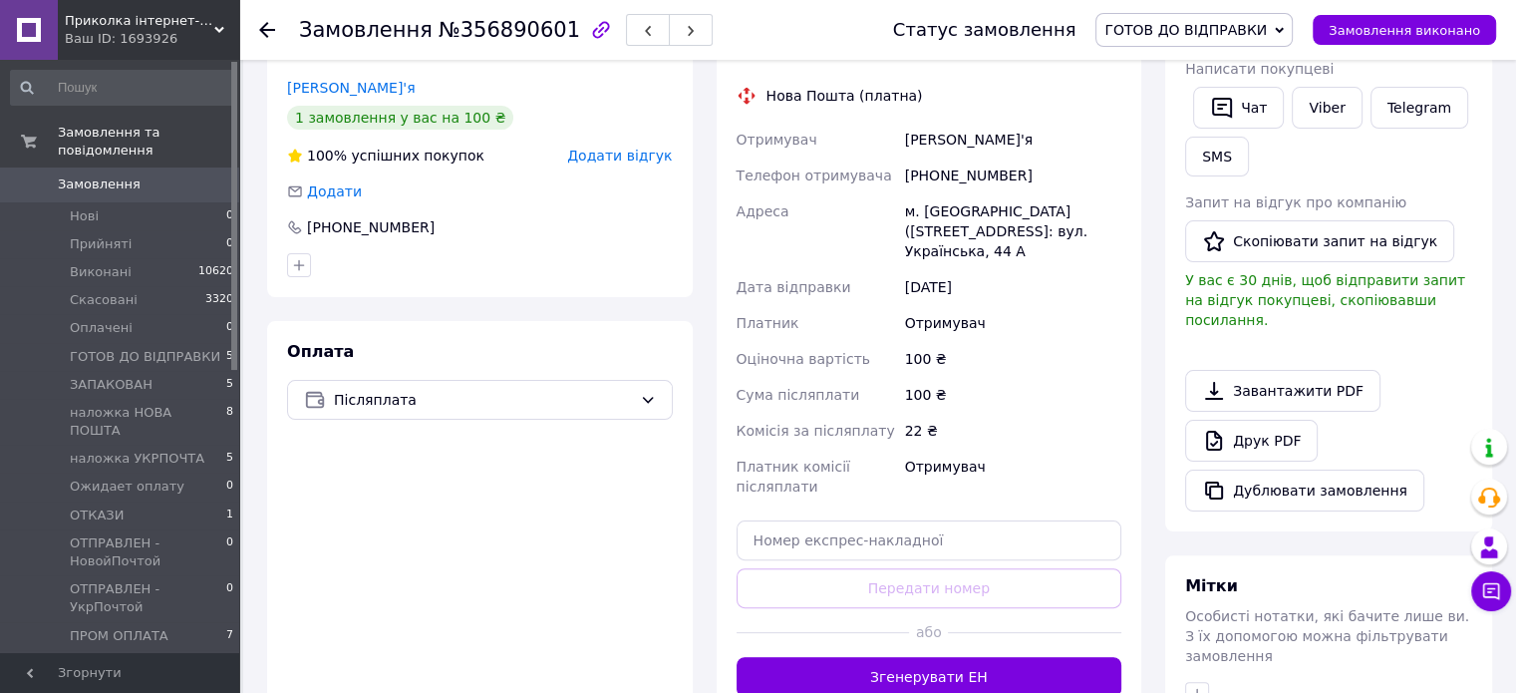
click at [929, 678] on button "Згенерувати ЕН" at bounding box center [929, 677] width 386 height 40
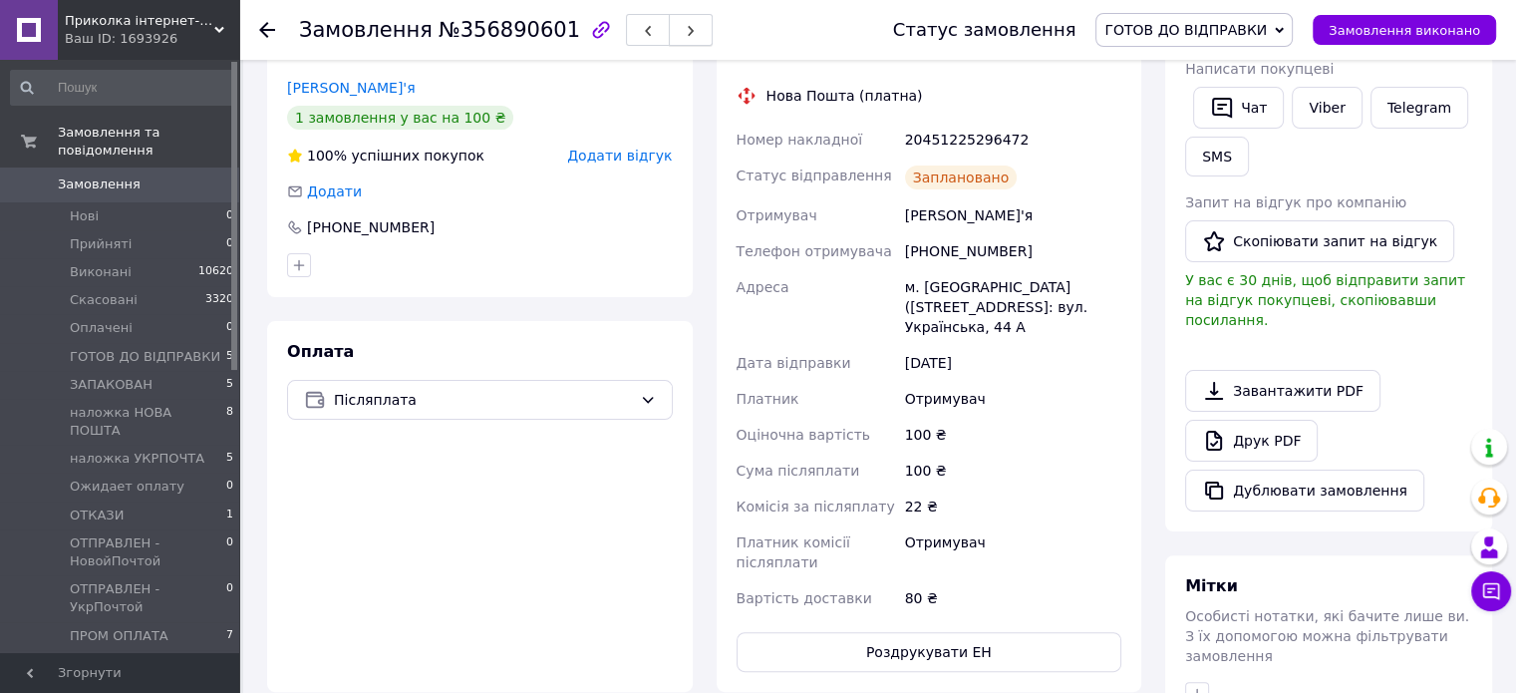
click at [685, 25] on span "button" at bounding box center [691, 30] width 12 height 15
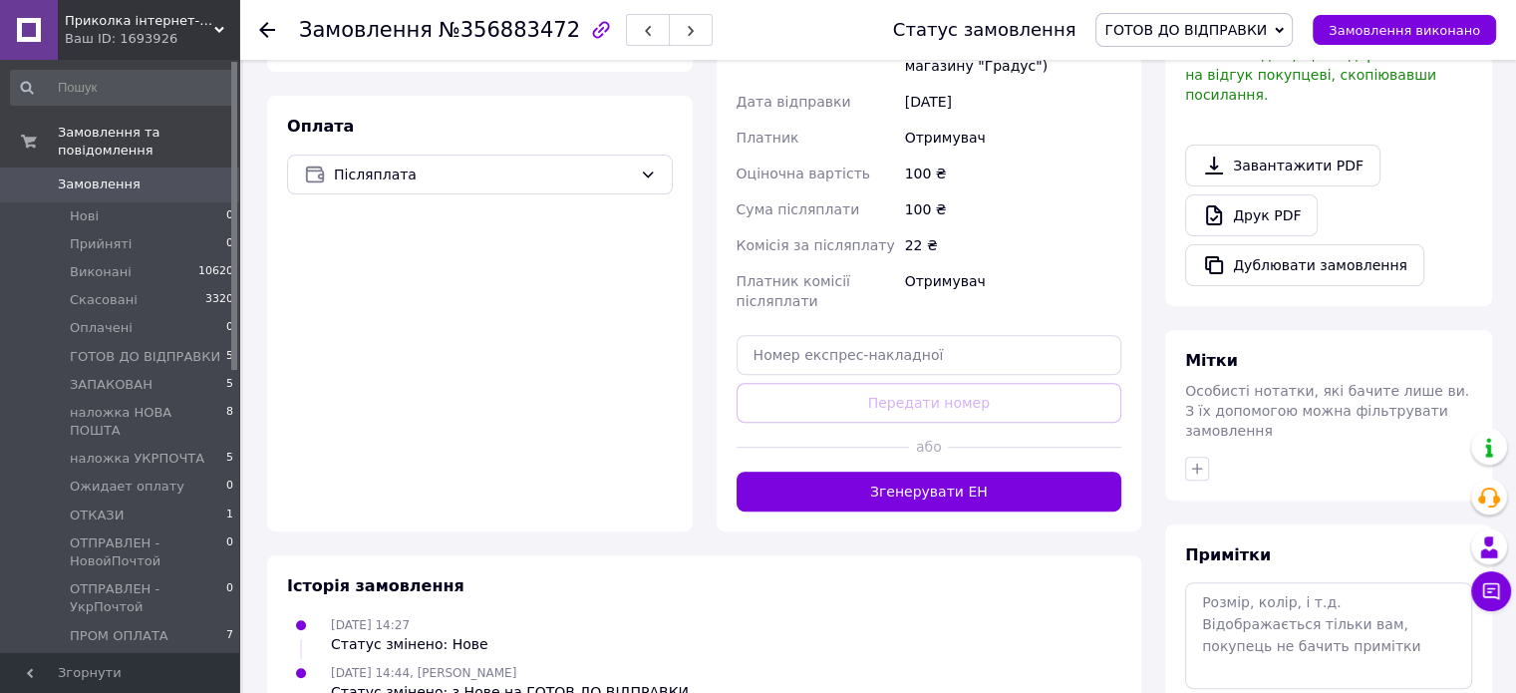
scroll to position [664, 0]
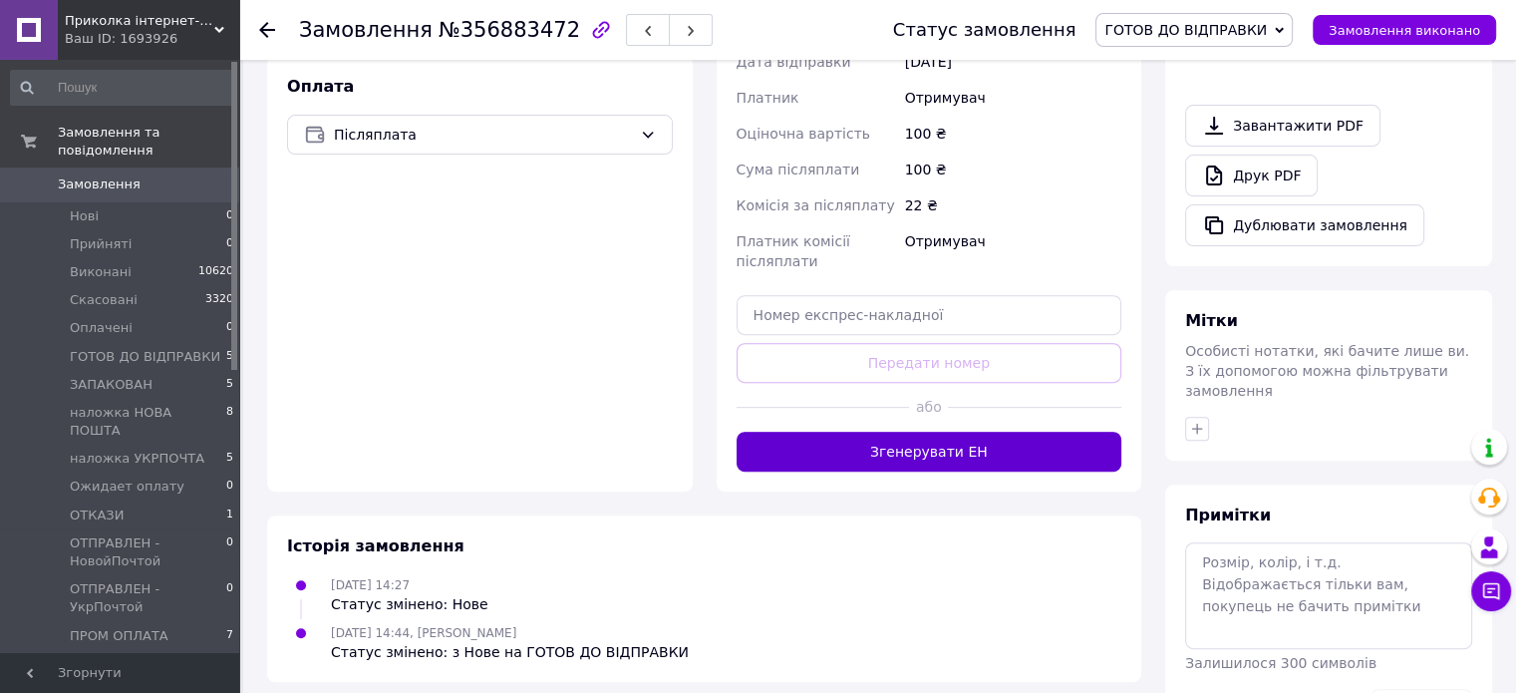
click at [941, 440] on button "Згенерувати ЕН" at bounding box center [929, 451] width 386 height 40
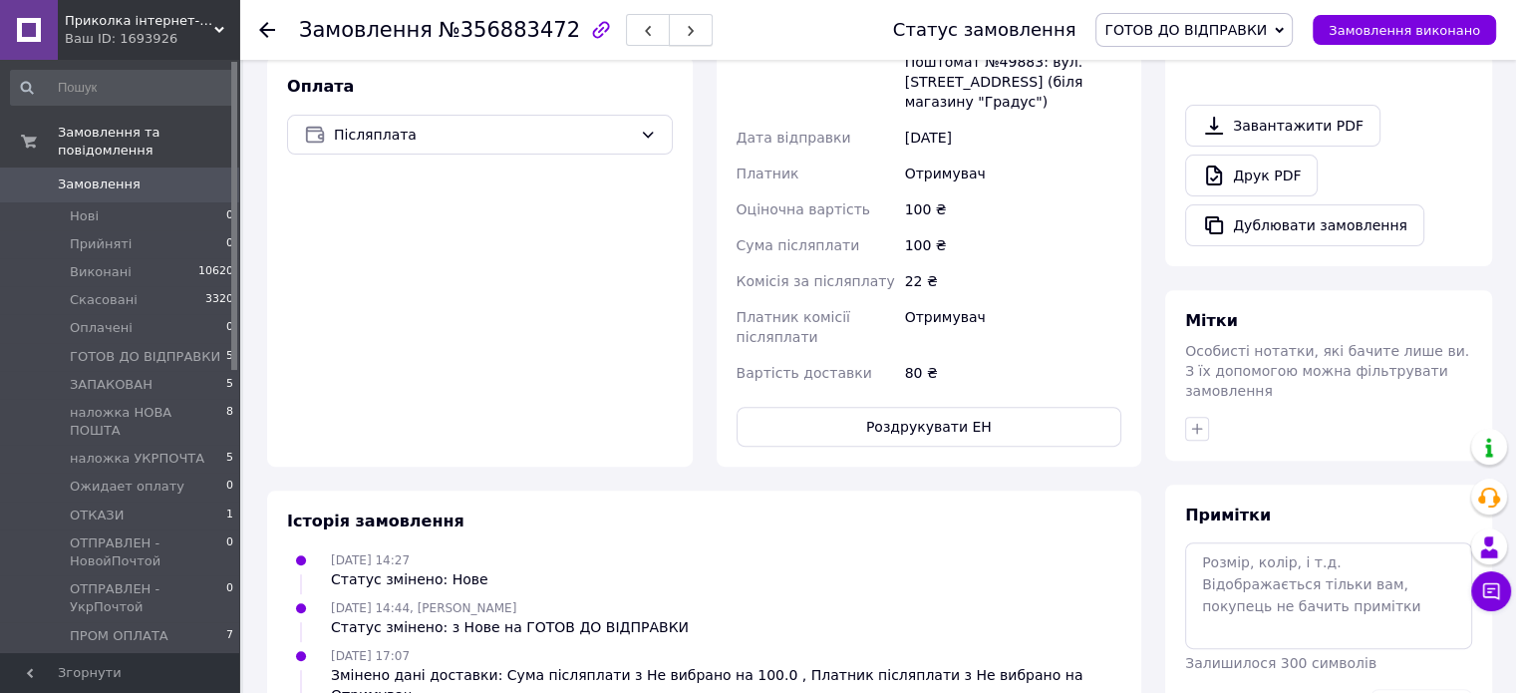
click at [669, 32] on button "button" at bounding box center [691, 30] width 44 height 32
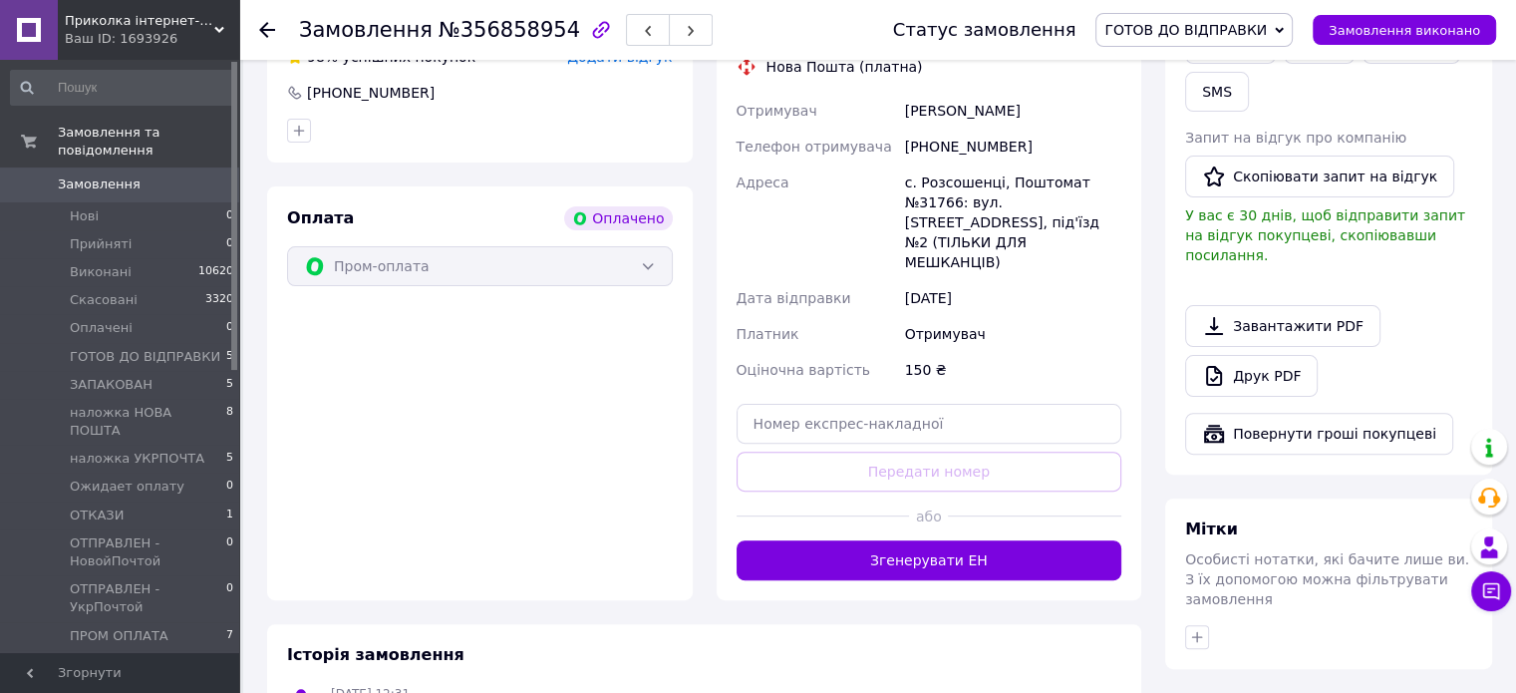
scroll to position [598, 0]
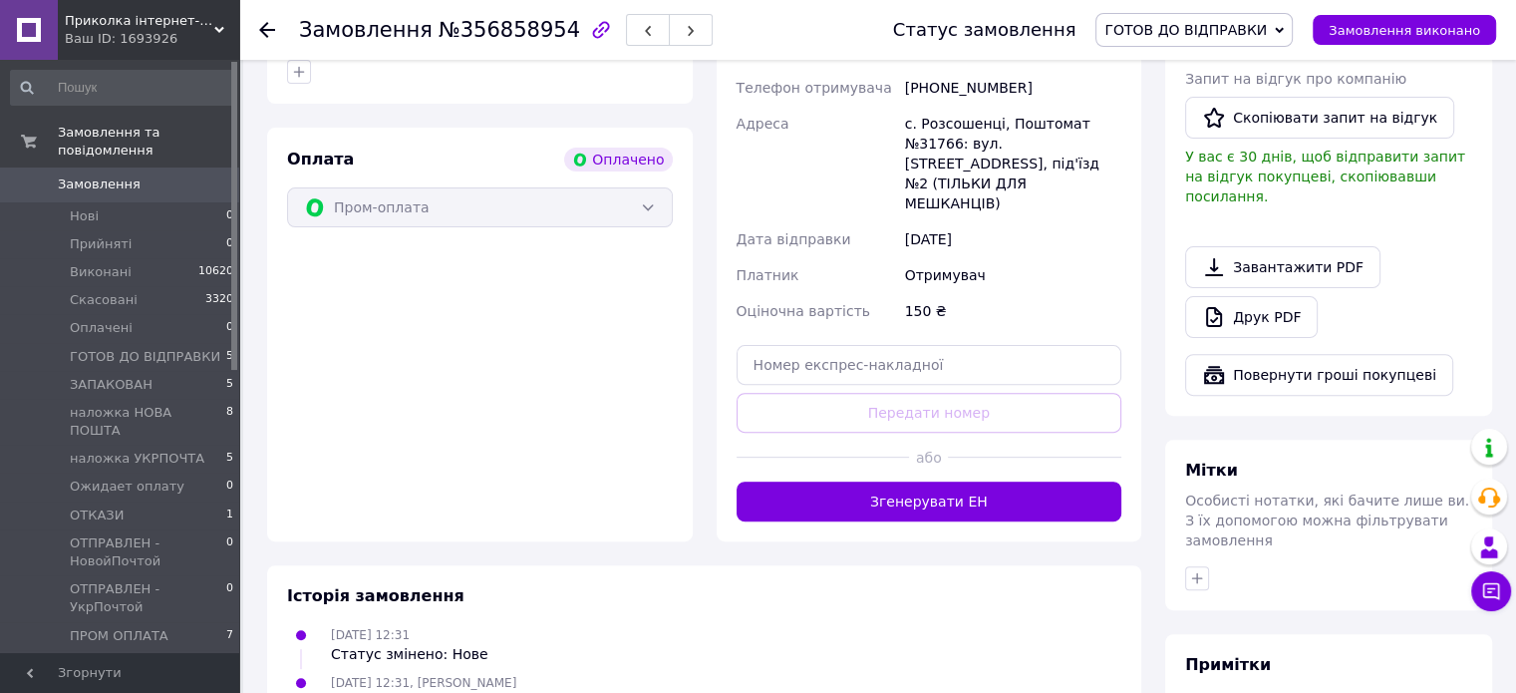
click at [899, 481] on button "Згенерувати ЕН" at bounding box center [929, 501] width 386 height 40
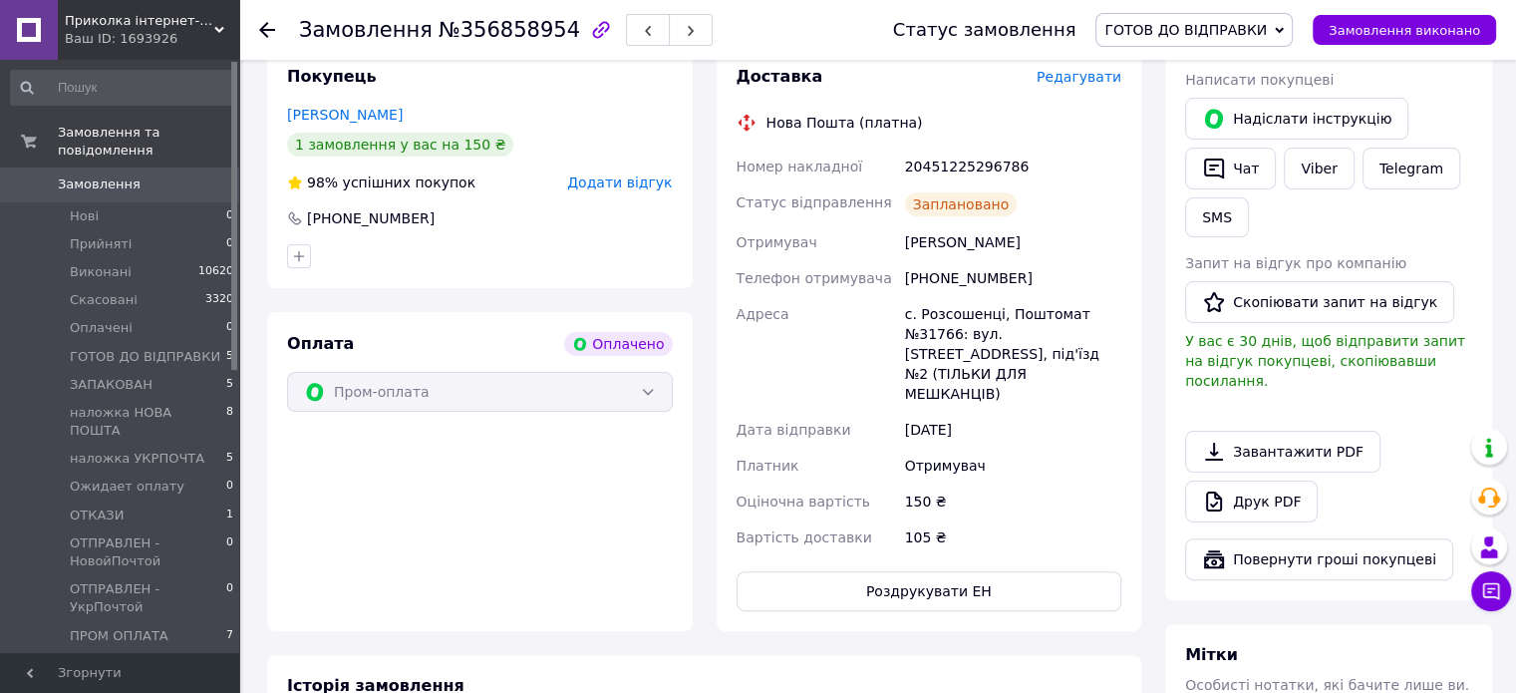
scroll to position [265, 0]
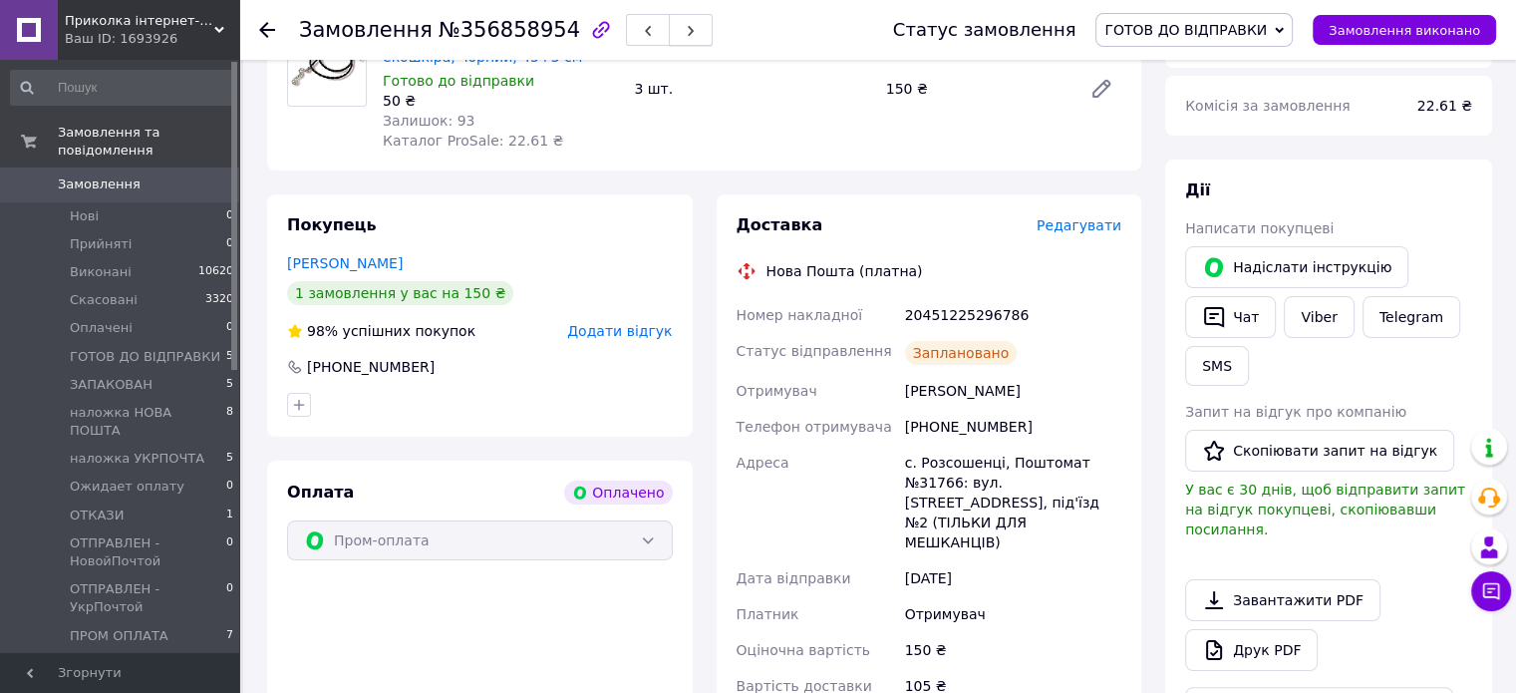
click at [685, 25] on span "button" at bounding box center [691, 30] width 12 height 15
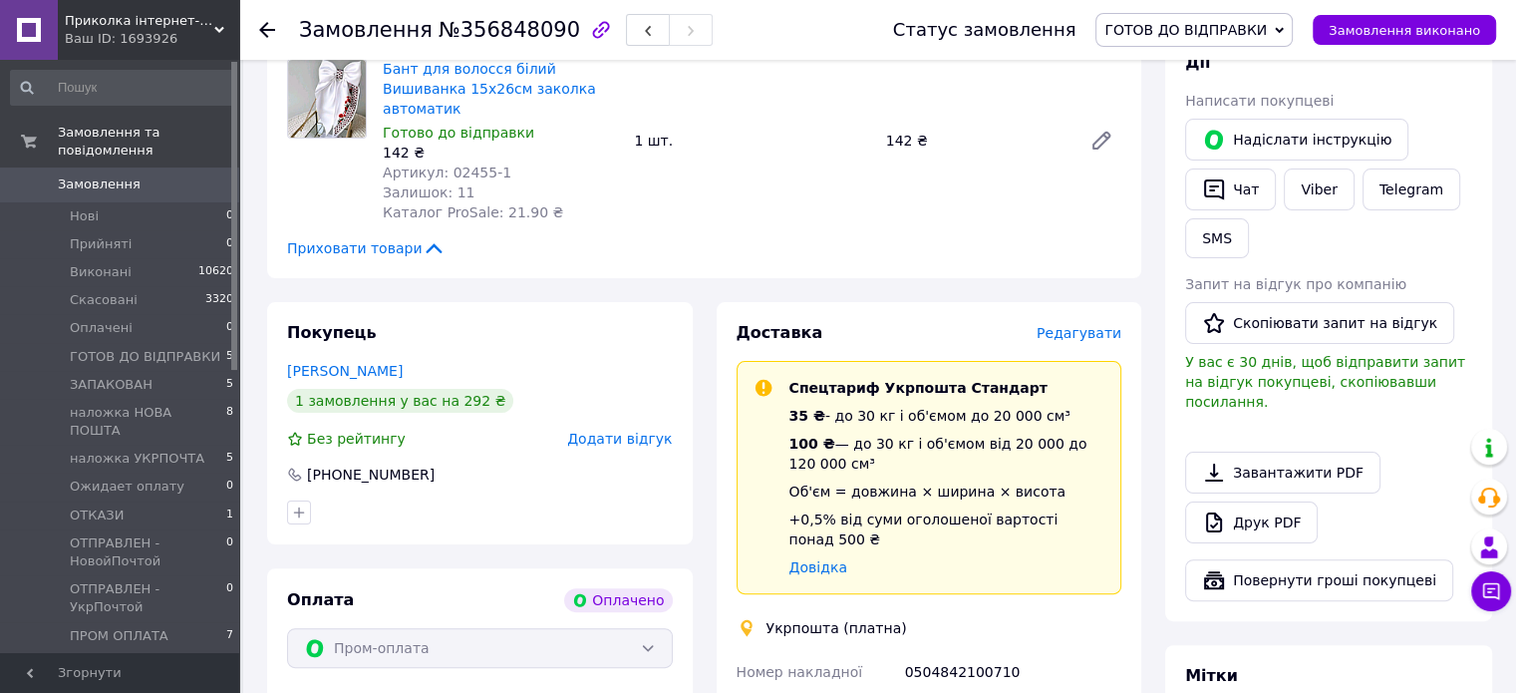
scroll to position [598, 0]
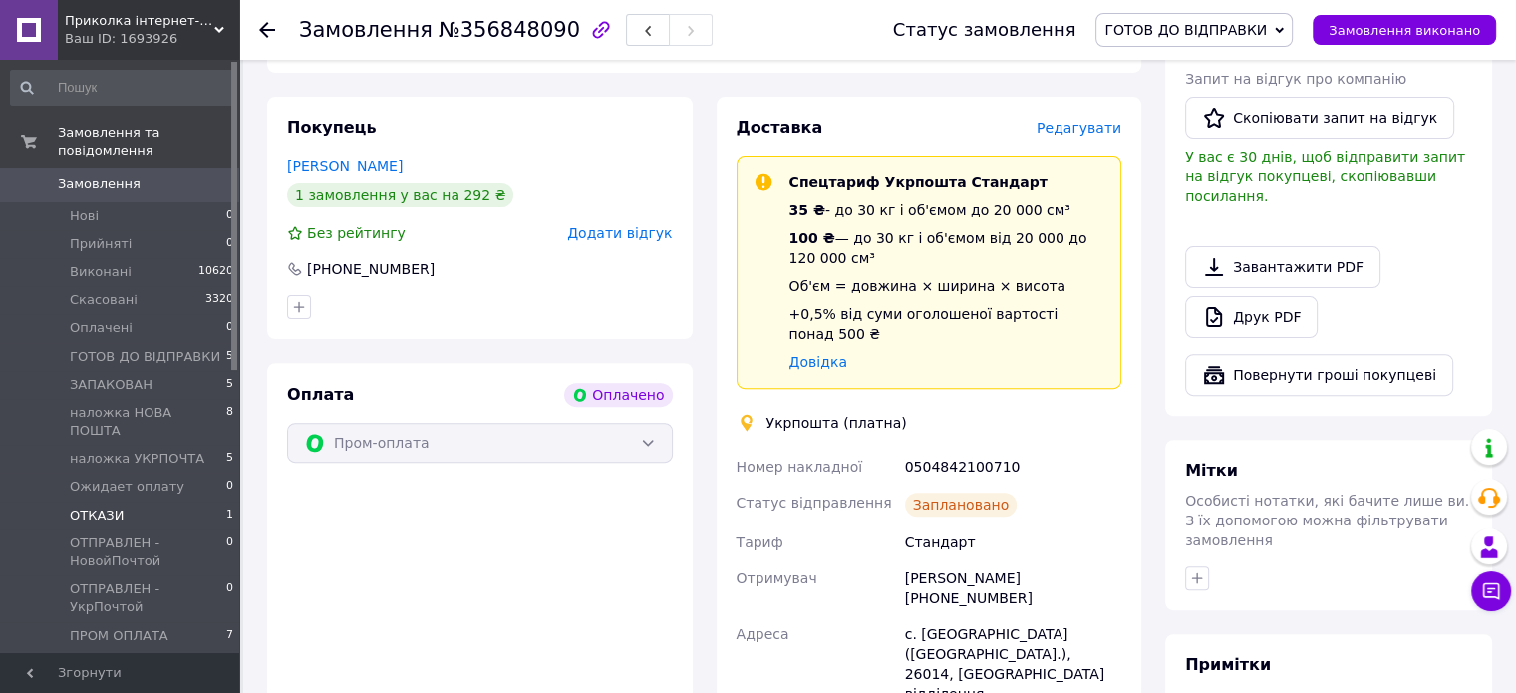
click at [94, 506] on span "ОТКАЗИ" at bounding box center [97, 515] width 54 height 18
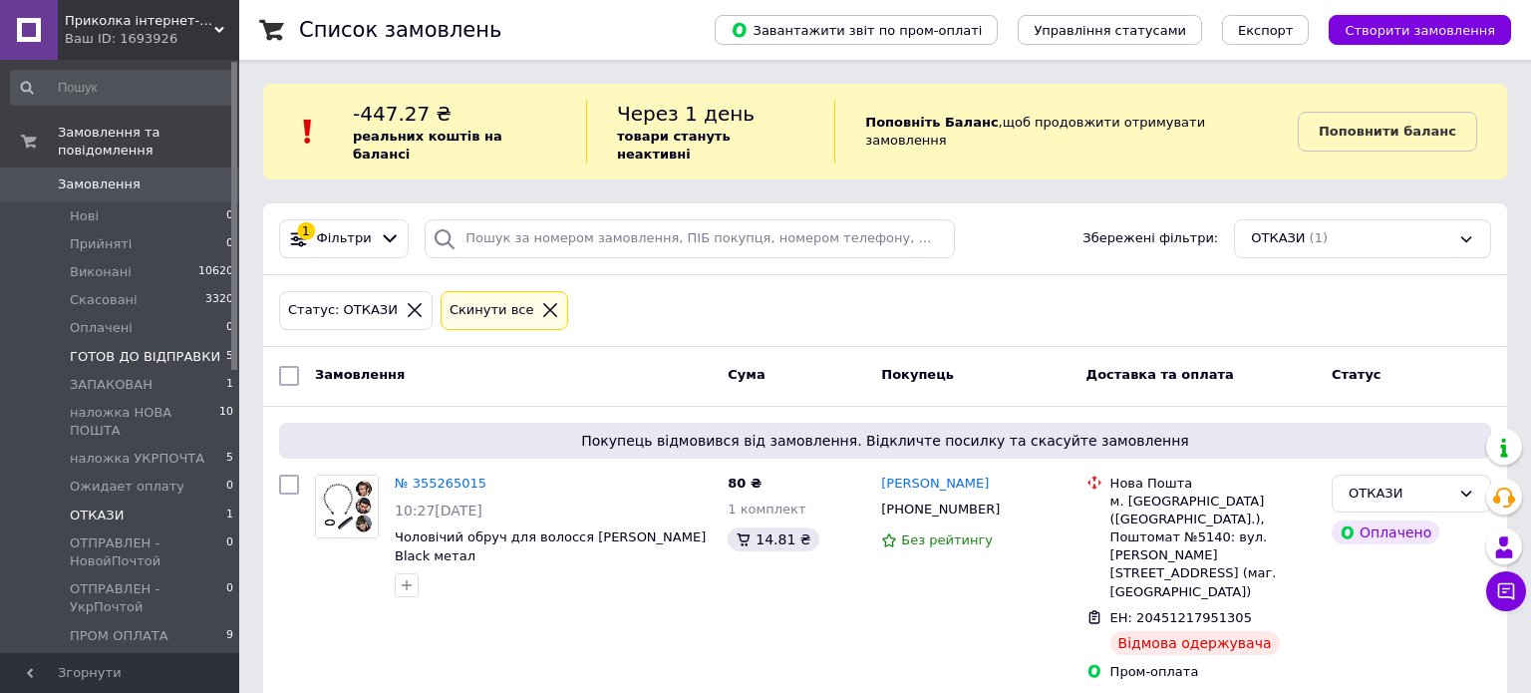
click at [104, 348] on span "ГОТОВ ДО ВІДПРАВКИ" at bounding box center [145, 357] width 150 height 18
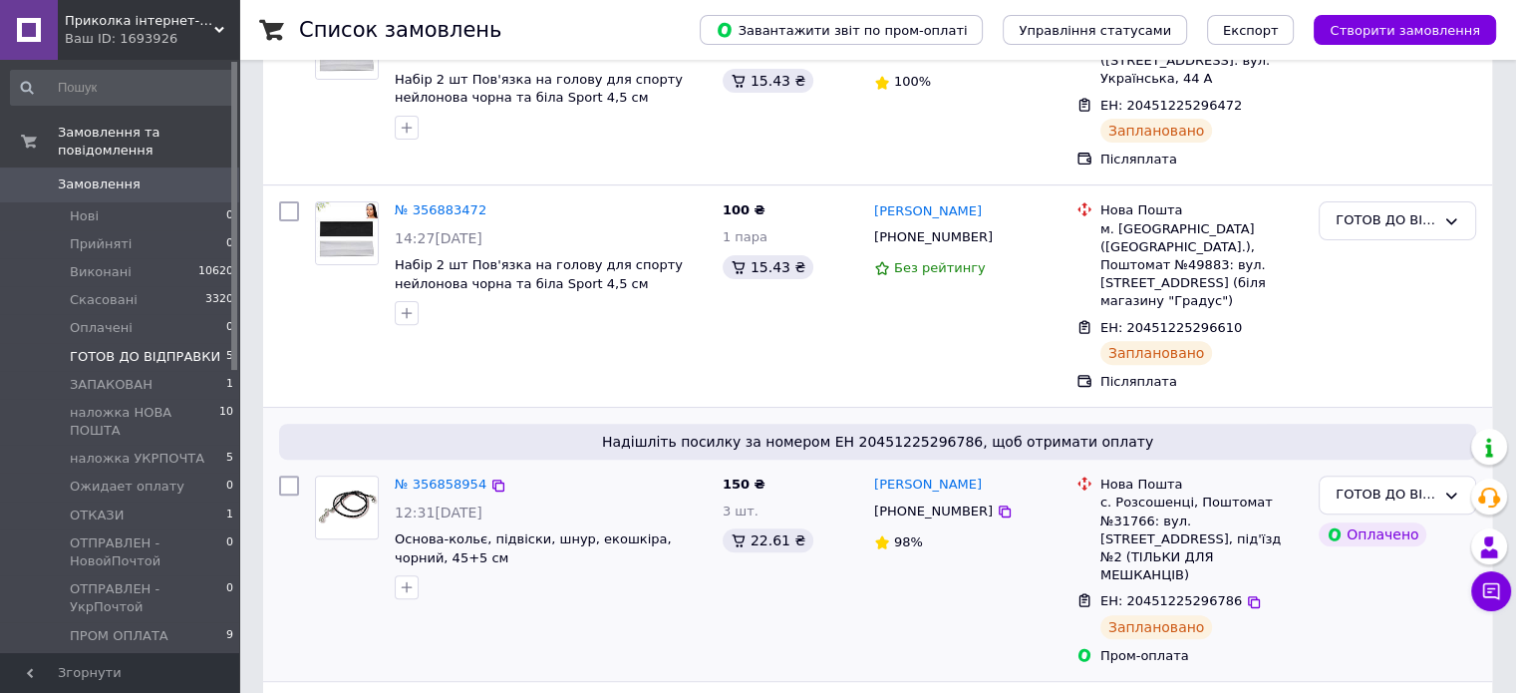
scroll to position [664, 0]
